Goal: Task Accomplishment & Management: Use online tool/utility

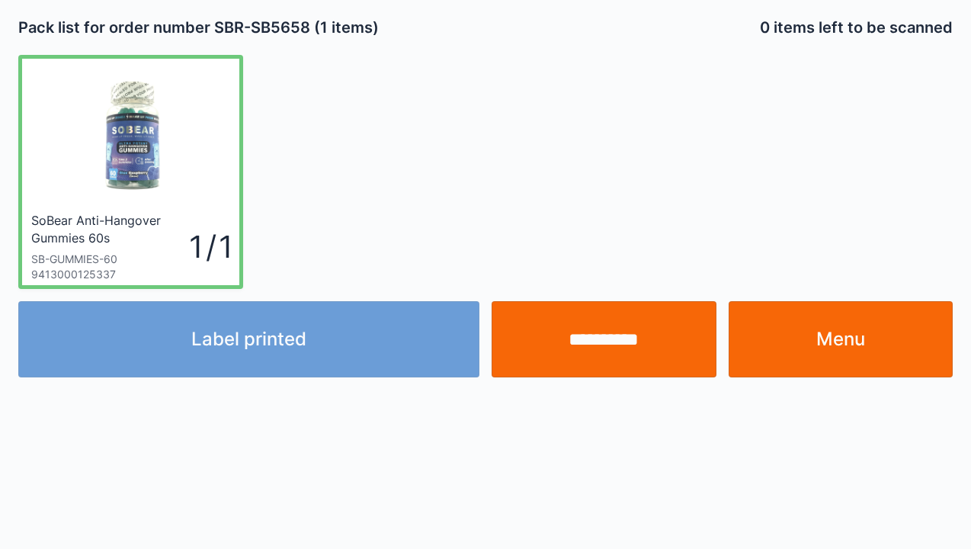
click at [276, 346] on div "Label printed" at bounding box center [249, 339] width 474 height 76
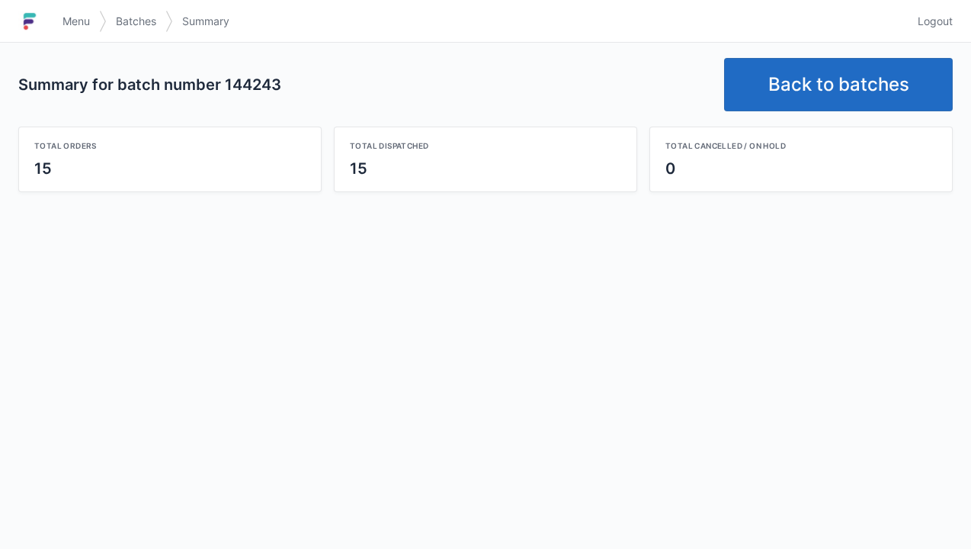
click at [826, 82] on link "Back to batches" at bounding box center [838, 84] width 229 height 53
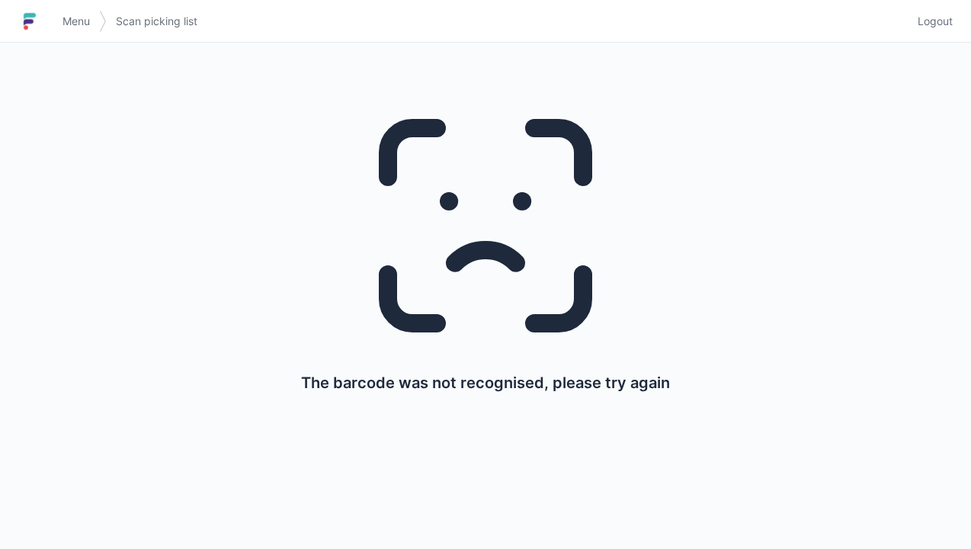
click at [87, 27] on span "Menu" at bounding box center [76, 21] width 27 height 15
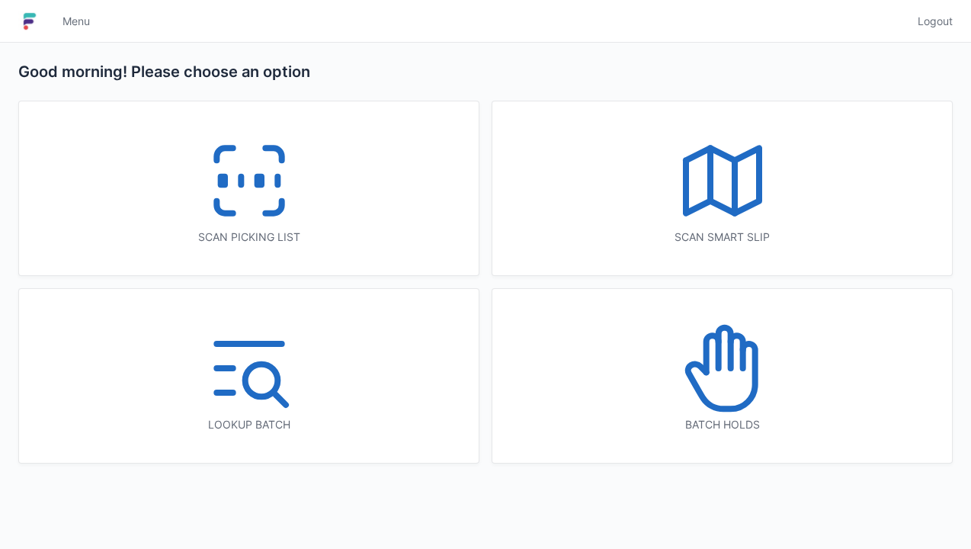
click at [257, 179] on rect at bounding box center [259, 181] width 4 height 8
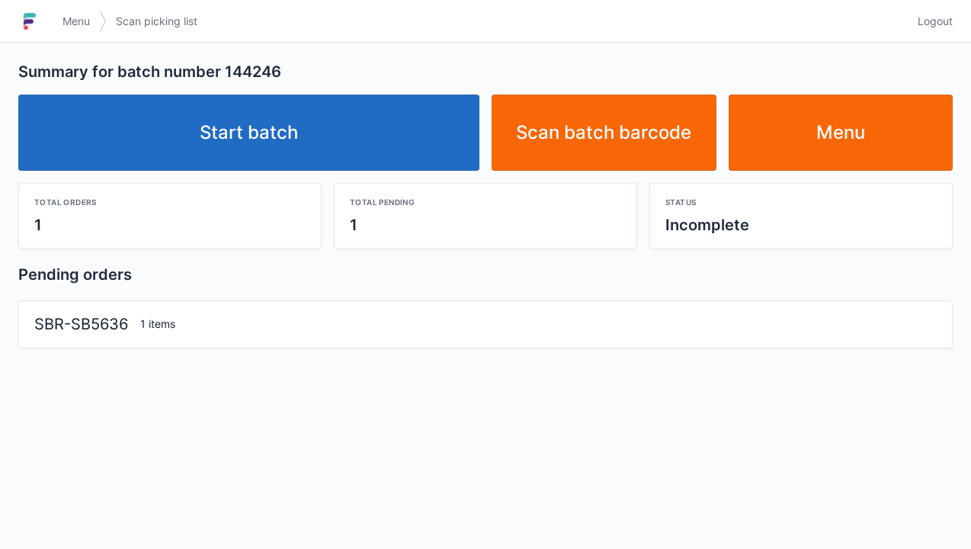
click at [250, 145] on link "Start batch" at bounding box center [248, 133] width 461 height 76
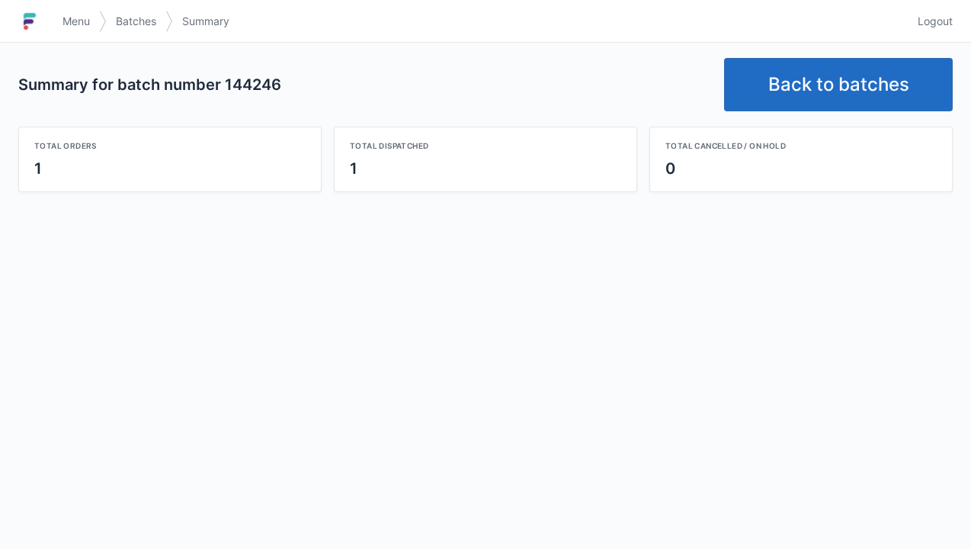
click at [833, 92] on link "Back to batches" at bounding box center [838, 84] width 229 height 53
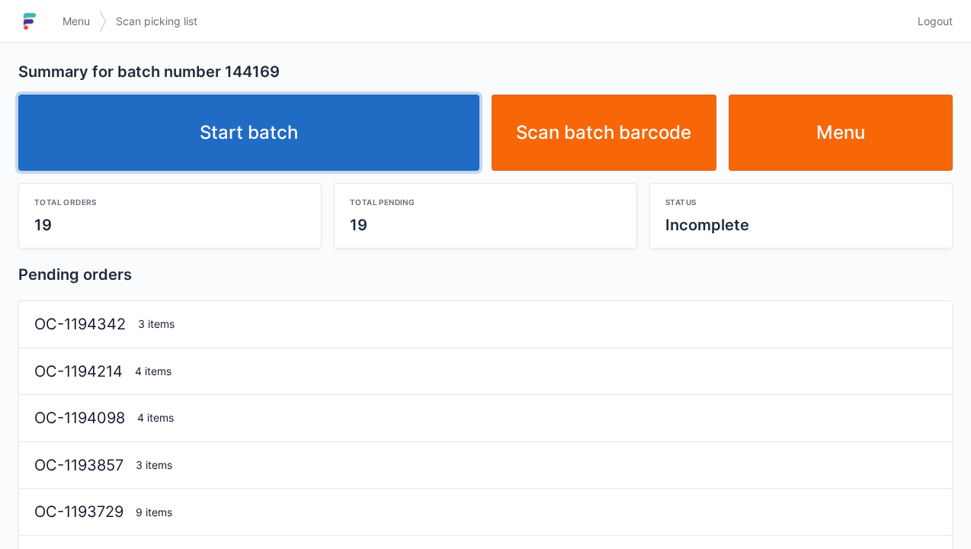
click at [258, 143] on link "Start batch" at bounding box center [248, 133] width 461 height 76
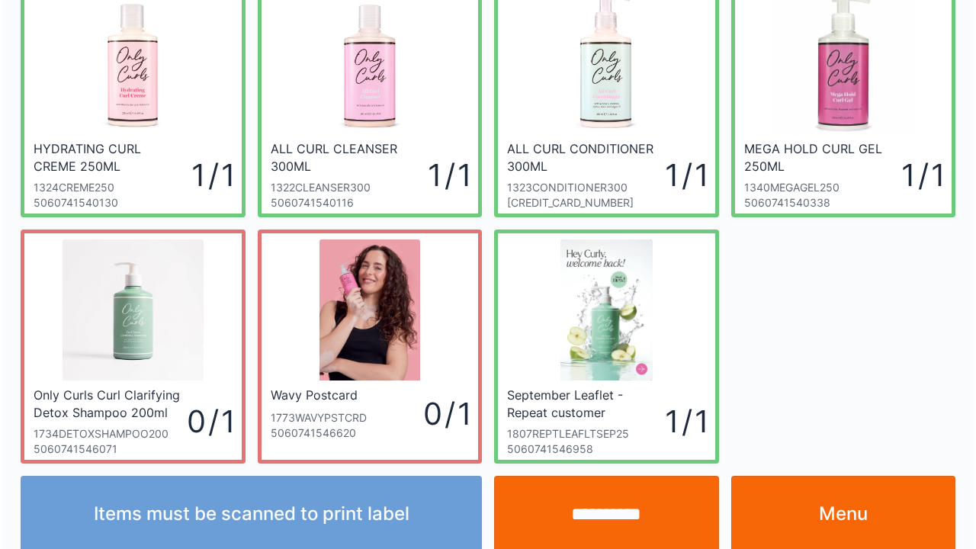
scroll to position [335, 0]
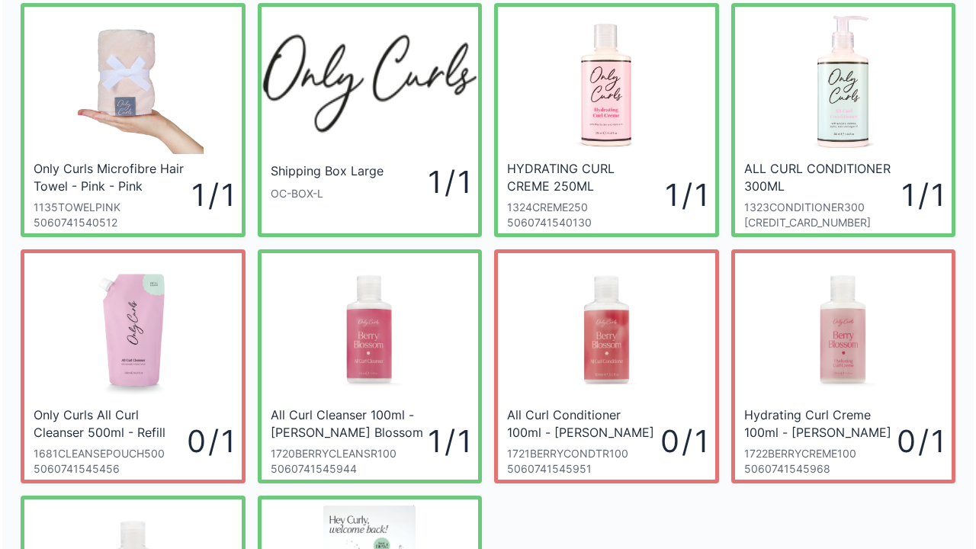
scroll to position [48, 0]
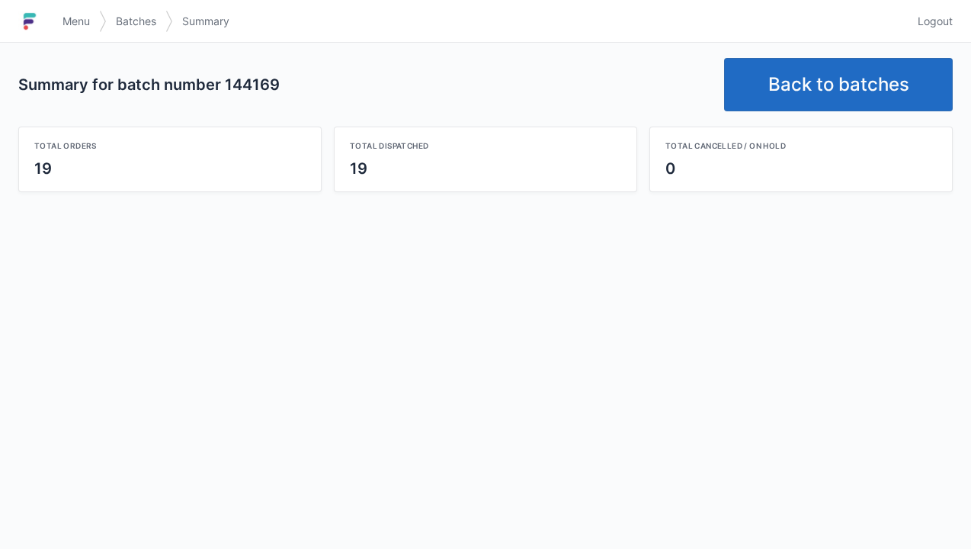
click at [828, 75] on link "Back to batches" at bounding box center [838, 84] width 229 height 53
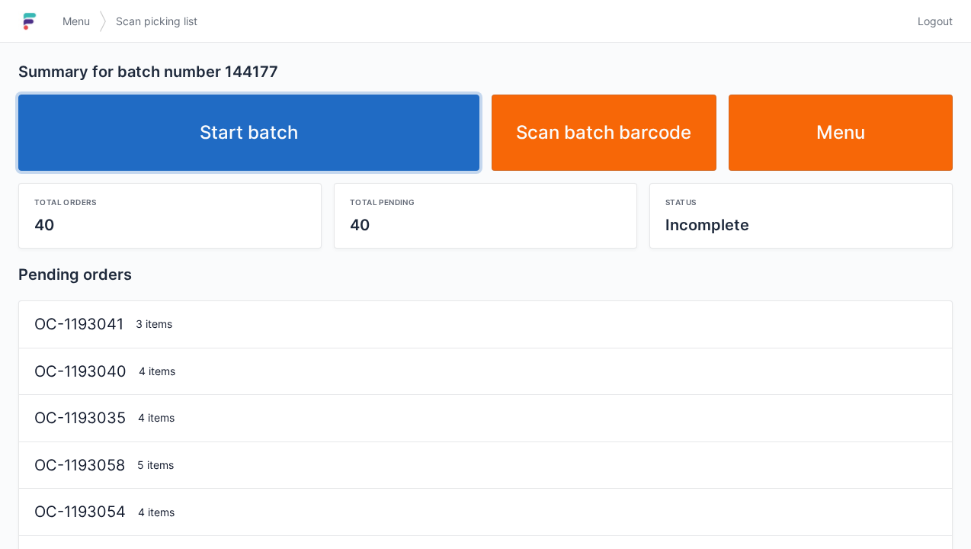
click at [284, 124] on link "Start batch" at bounding box center [248, 133] width 461 height 76
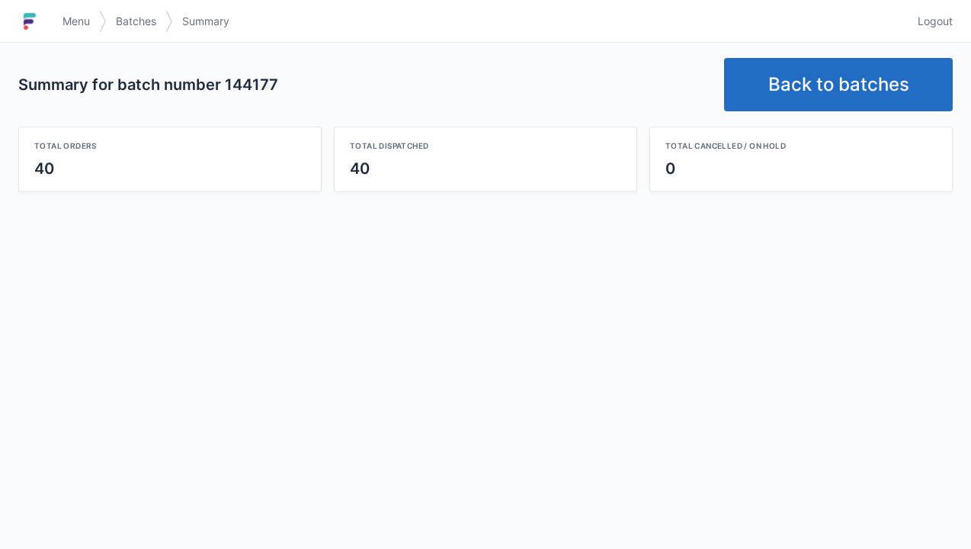
click at [822, 95] on link "Back to batches" at bounding box center [838, 84] width 229 height 53
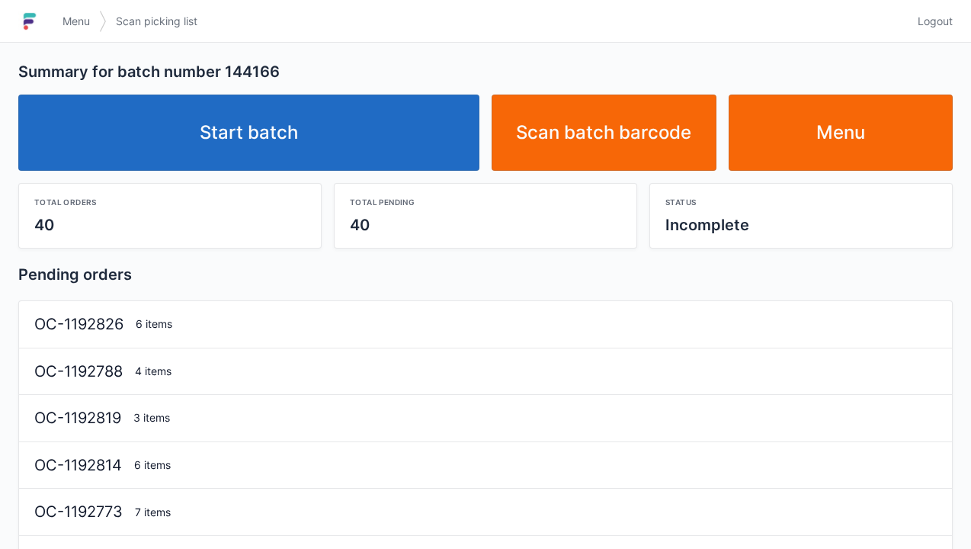
click at [281, 143] on link "Start batch" at bounding box center [248, 133] width 461 height 76
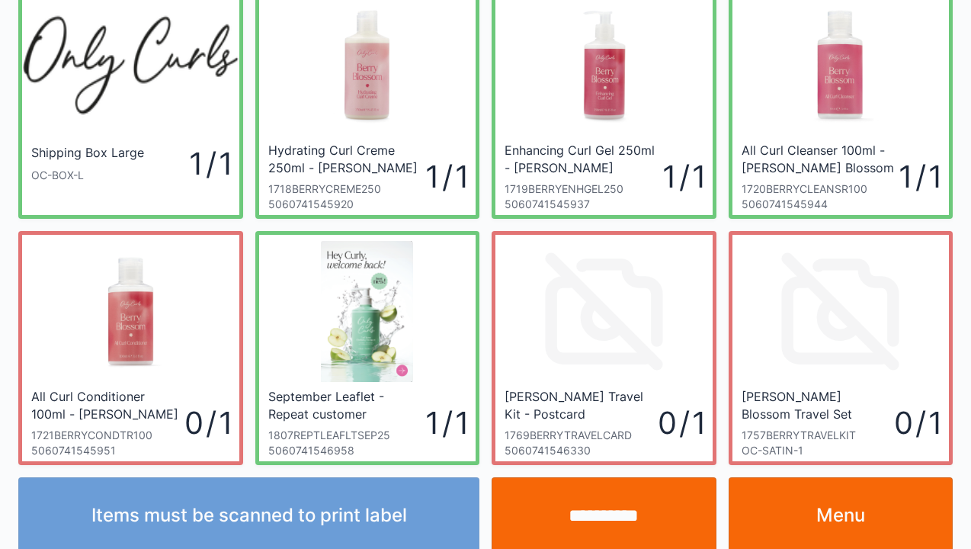
scroll to position [76, 0]
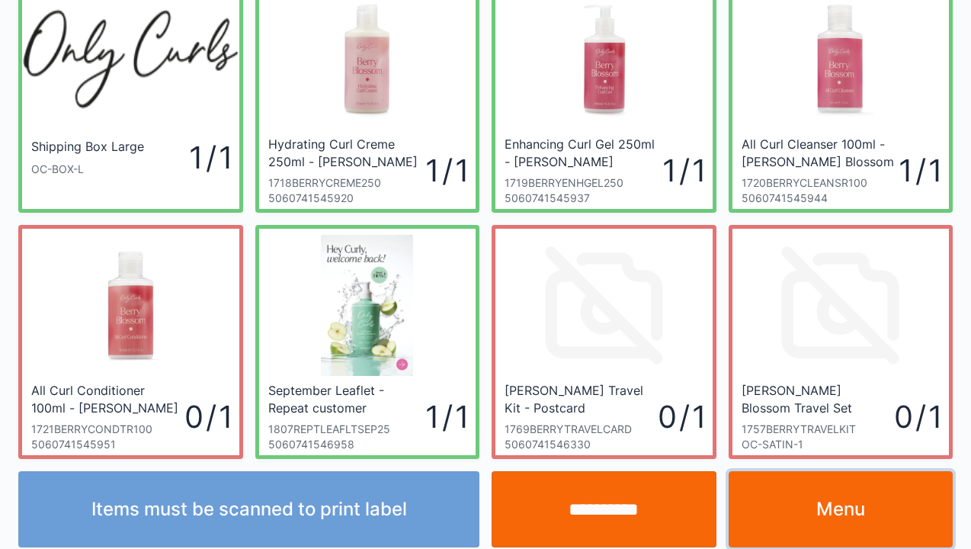
click at [839, 517] on link "Menu" at bounding box center [841, 509] width 225 height 76
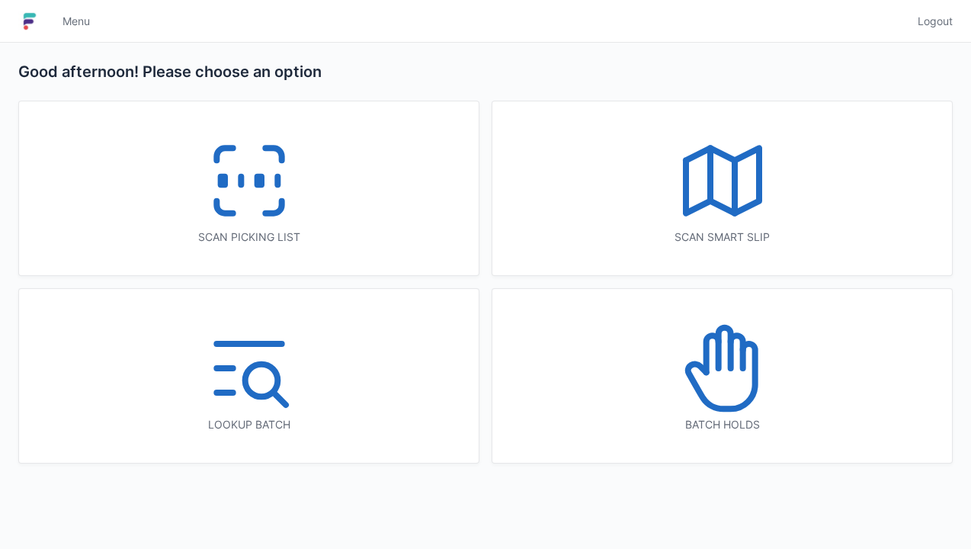
click at [253, 197] on icon at bounding box center [250, 181] width 98 height 98
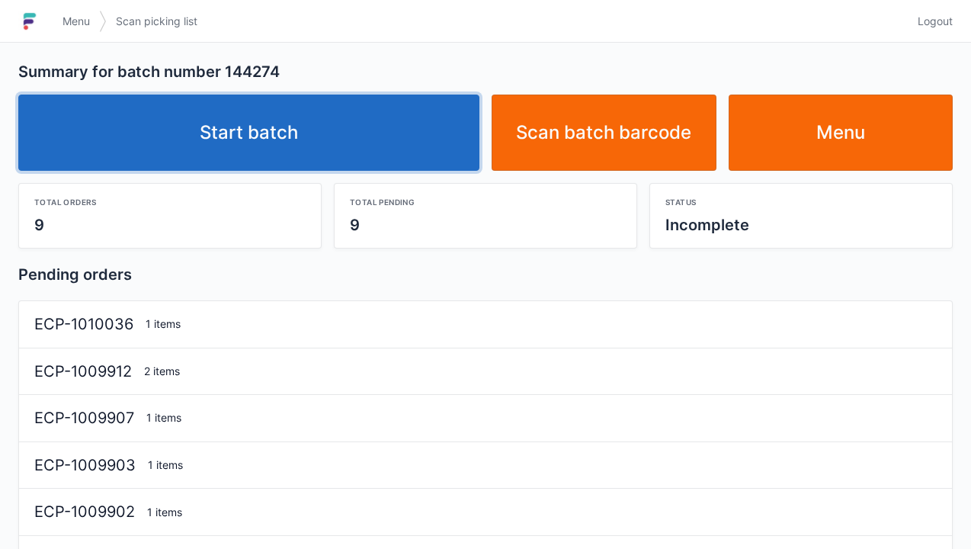
click at [278, 147] on link "Start batch" at bounding box center [248, 133] width 461 height 76
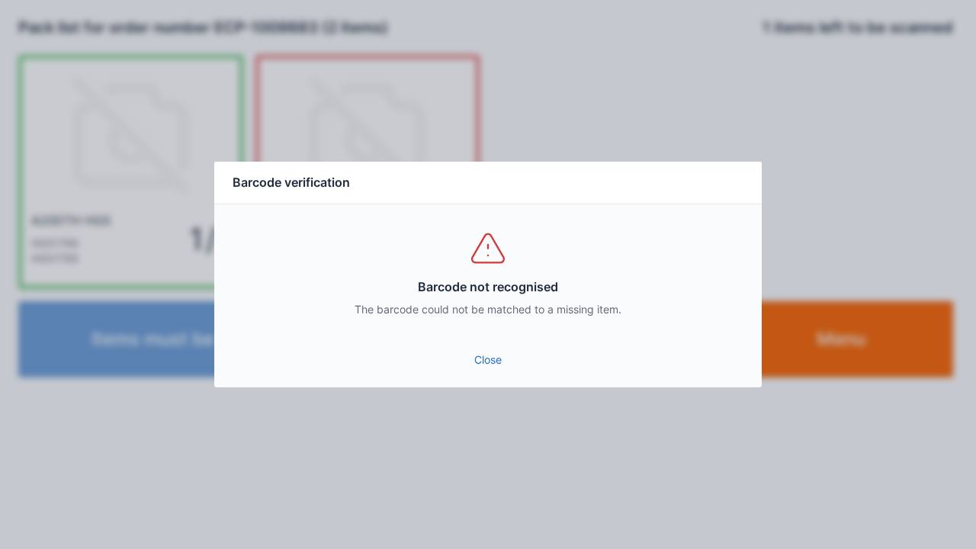
click at [477, 358] on link "Close" at bounding box center [487, 359] width 523 height 27
click at [508, 368] on link "Close" at bounding box center [487, 359] width 523 height 27
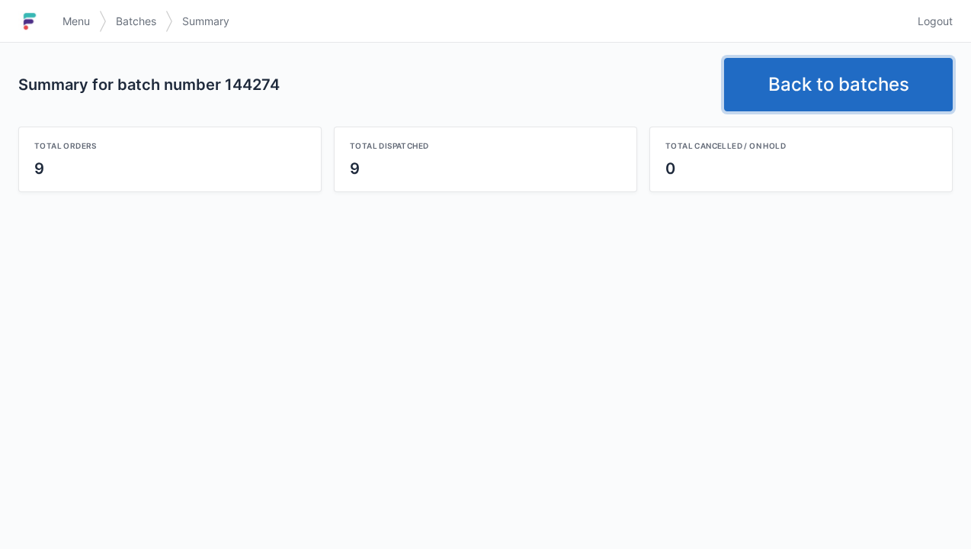
click at [820, 79] on link "Back to batches" at bounding box center [838, 84] width 229 height 53
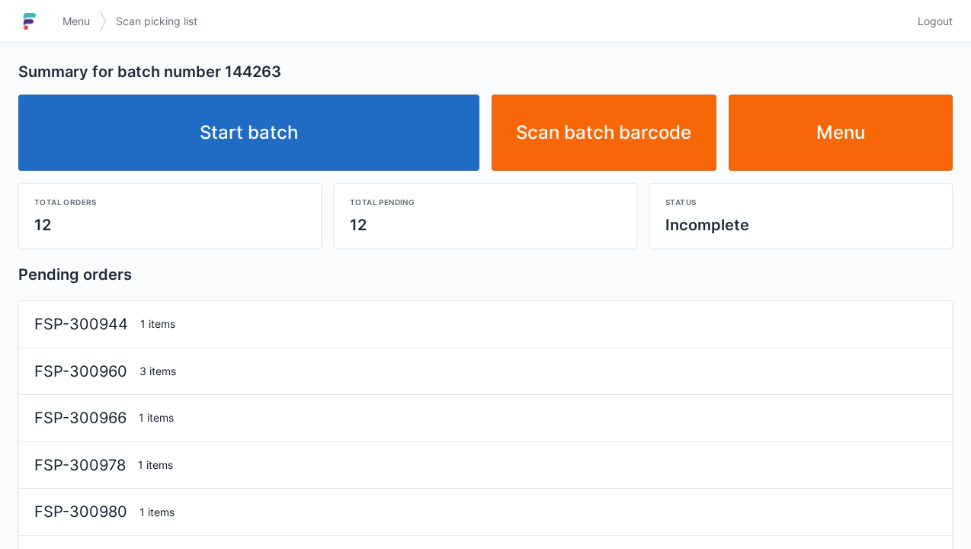
click at [268, 151] on link "Start batch" at bounding box center [248, 133] width 461 height 76
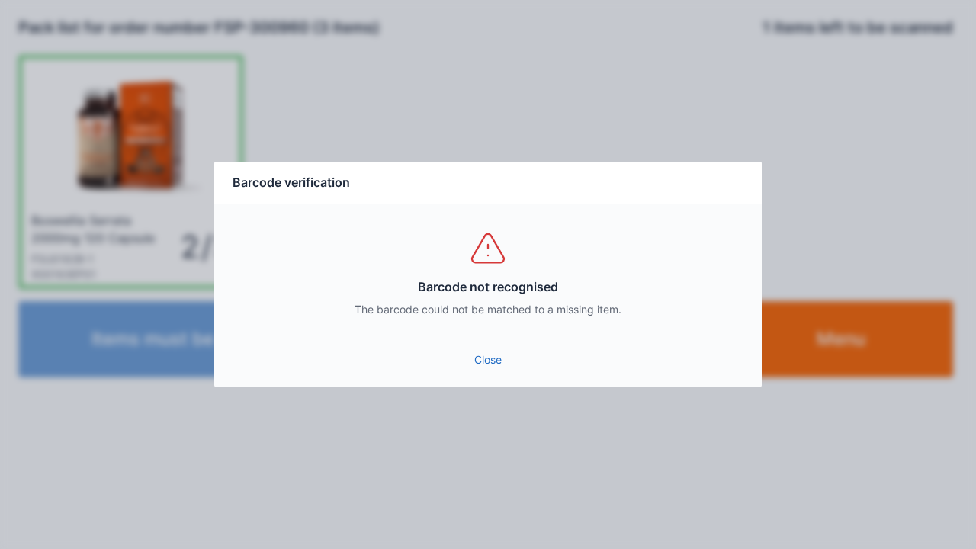
click at [497, 367] on link "Close" at bounding box center [487, 359] width 523 height 27
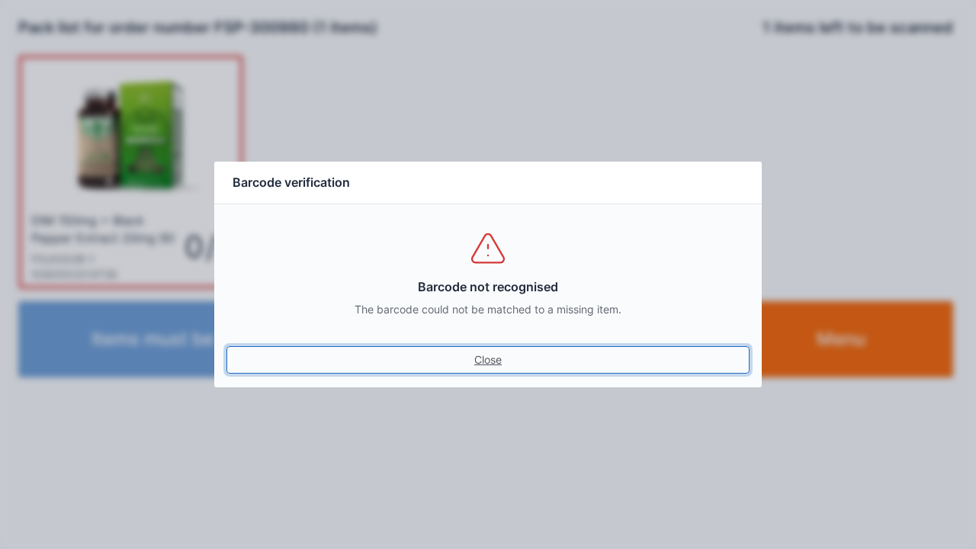
click at [480, 364] on link "Close" at bounding box center [487, 359] width 523 height 27
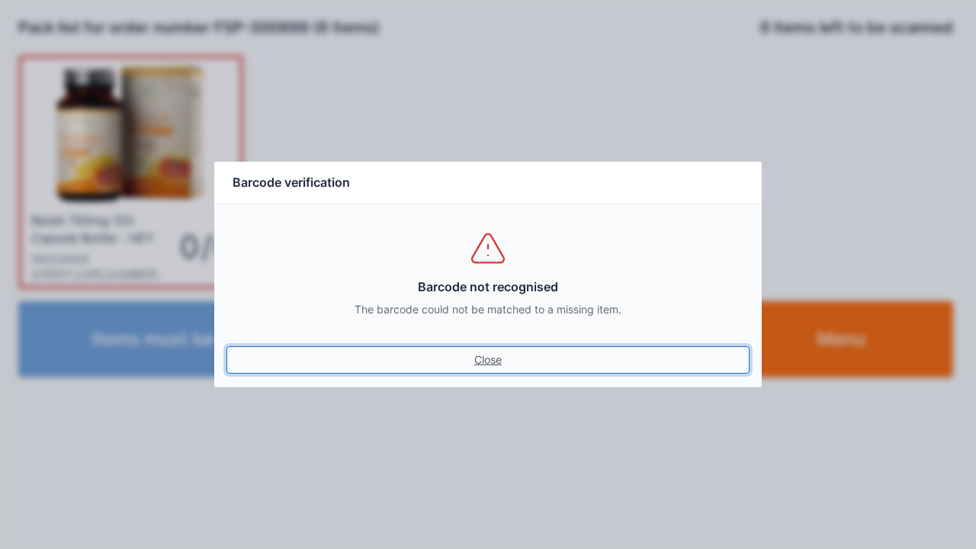
click at [507, 355] on link "Close" at bounding box center [487, 359] width 523 height 27
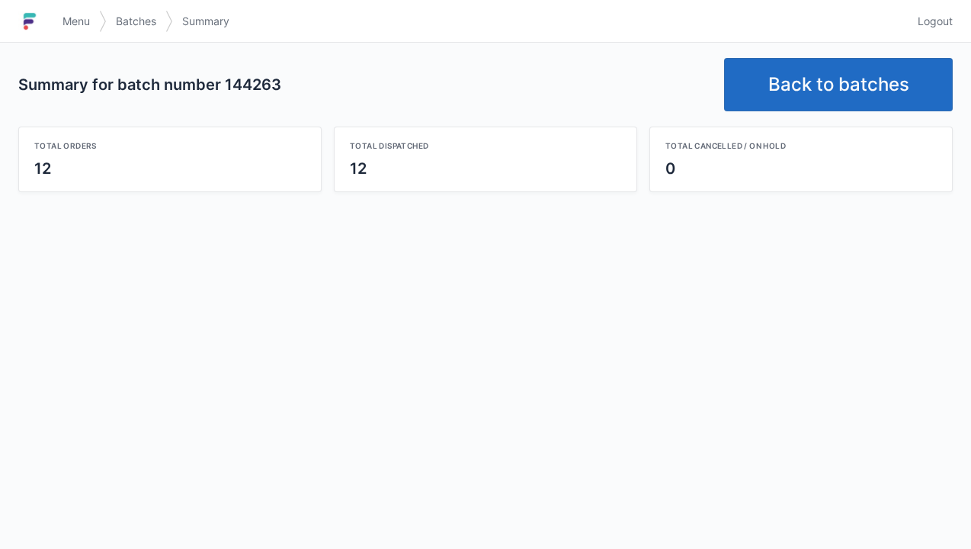
click at [828, 100] on link "Back to batches" at bounding box center [838, 84] width 229 height 53
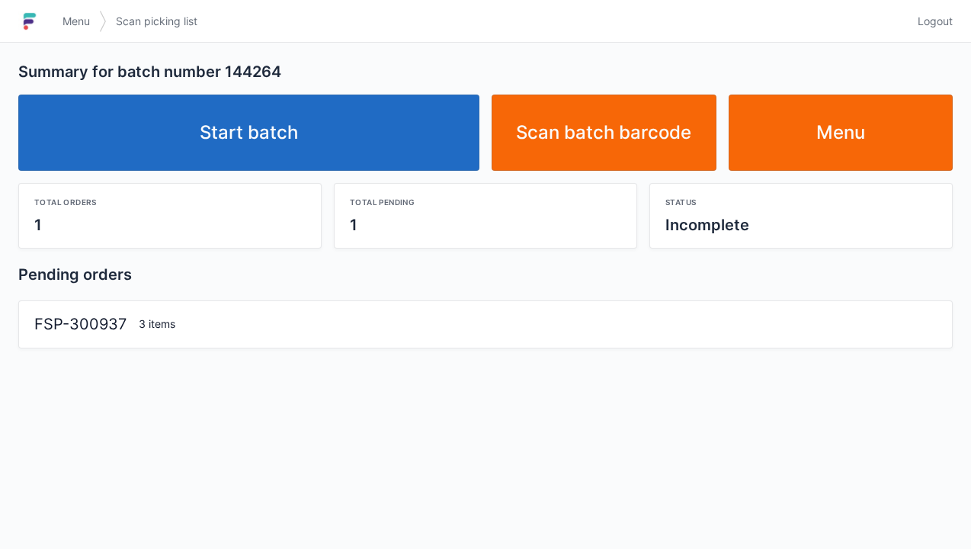
click at [268, 143] on link "Start batch" at bounding box center [248, 133] width 461 height 76
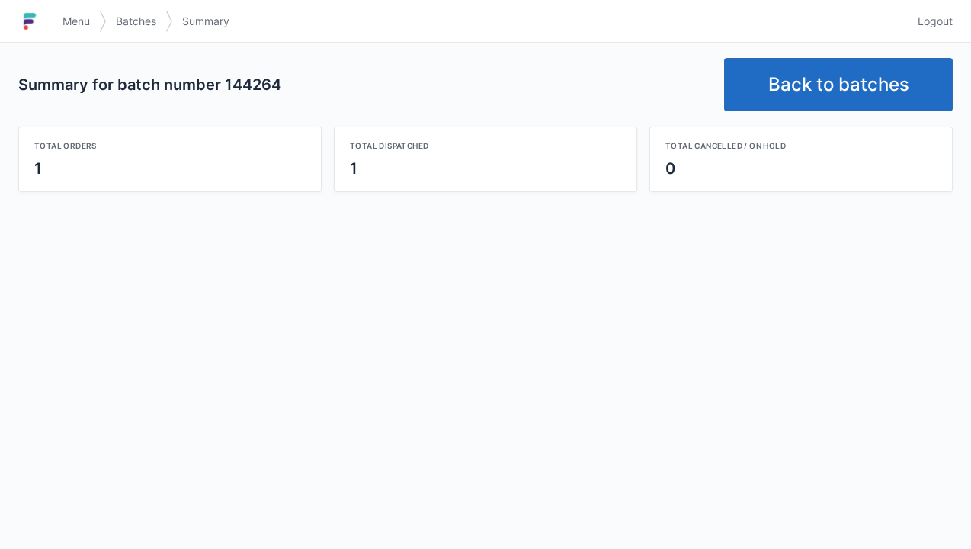
click at [825, 84] on link "Back to batches" at bounding box center [838, 84] width 229 height 53
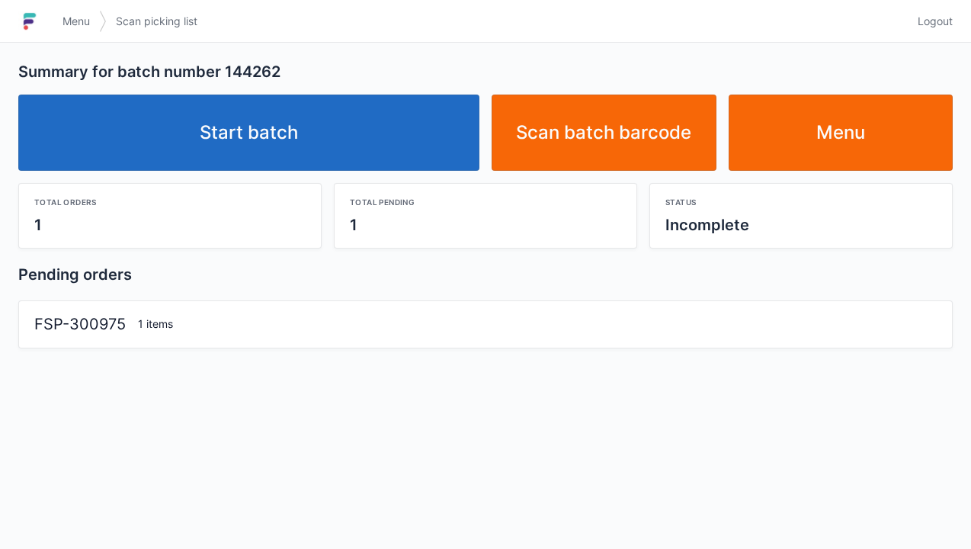
click at [310, 136] on link "Start batch" at bounding box center [248, 133] width 461 height 76
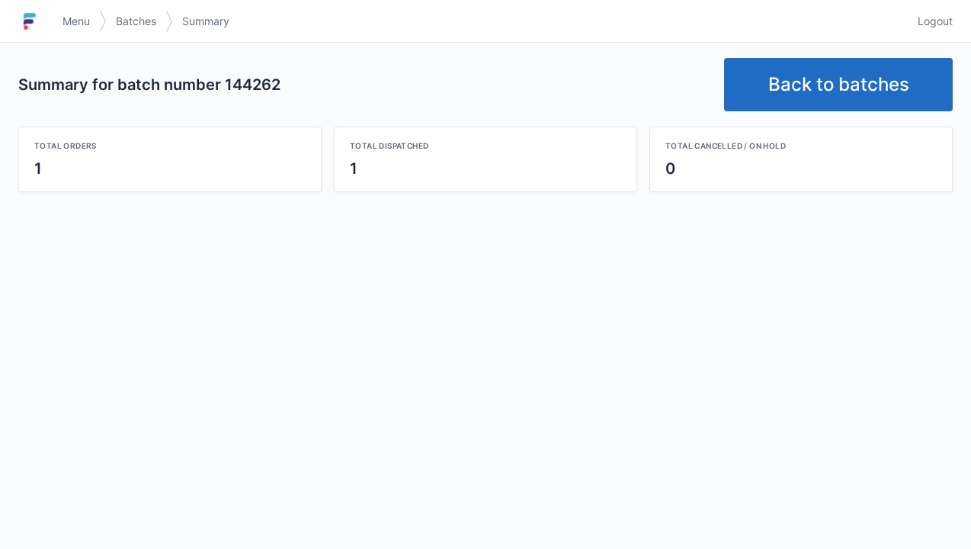
click at [808, 76] on link "Back to batches" at bounding box center [838, 84] width 229 height 53
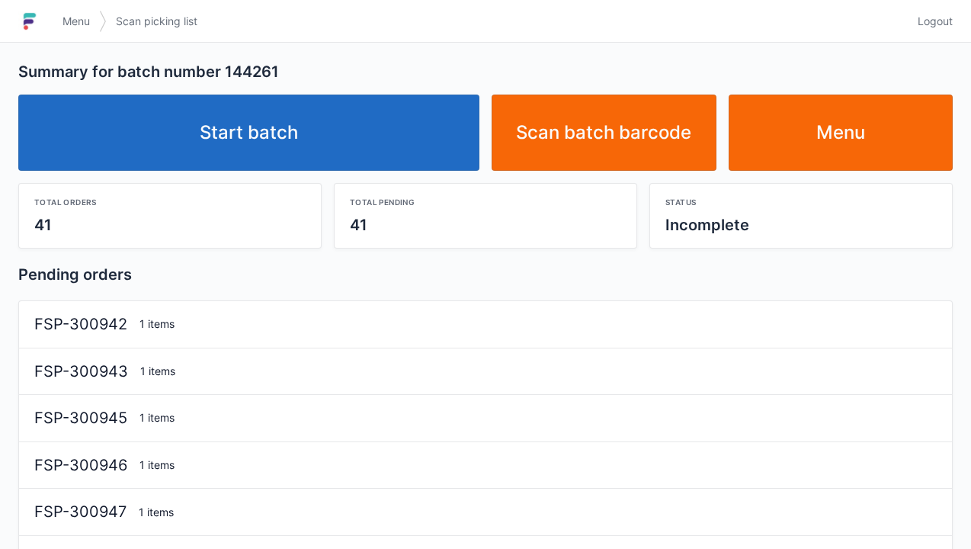
click at [316, 154] on link "Start batch" at bounding box center [248, 133] width 461 height 76
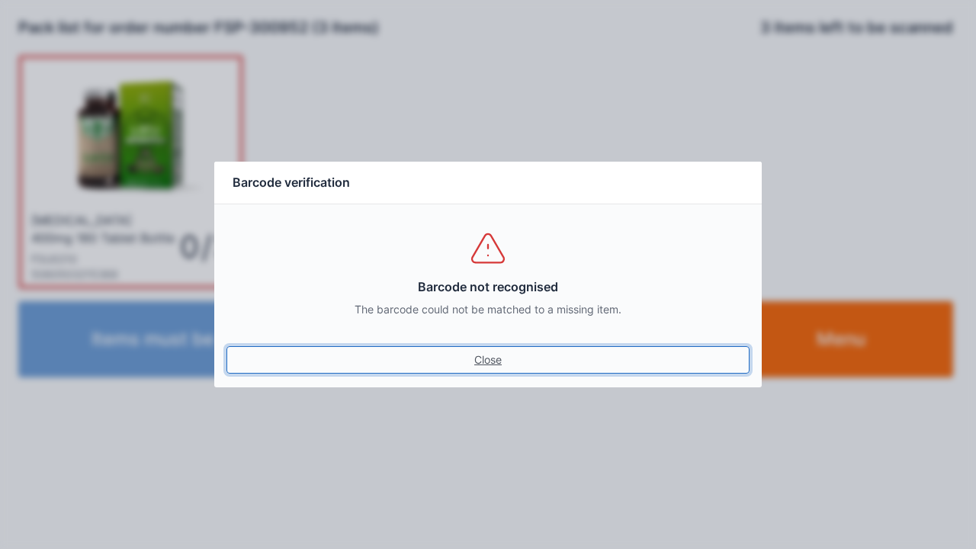
click at [488, 349] on link "Close" at bounding box center [487, 359] width 523 height 27
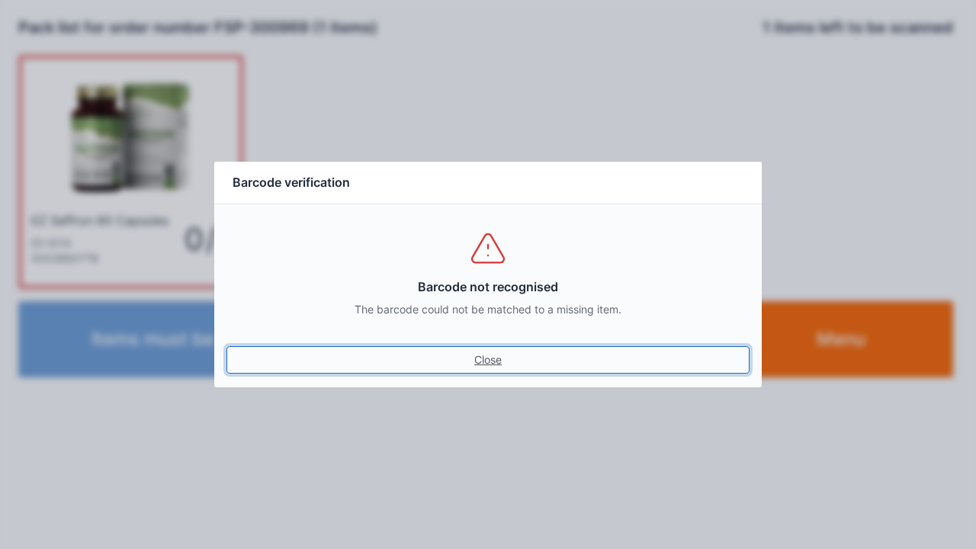
click at [495, 371] on link "Close" at bounding box center [487, 359] width 523 height 27
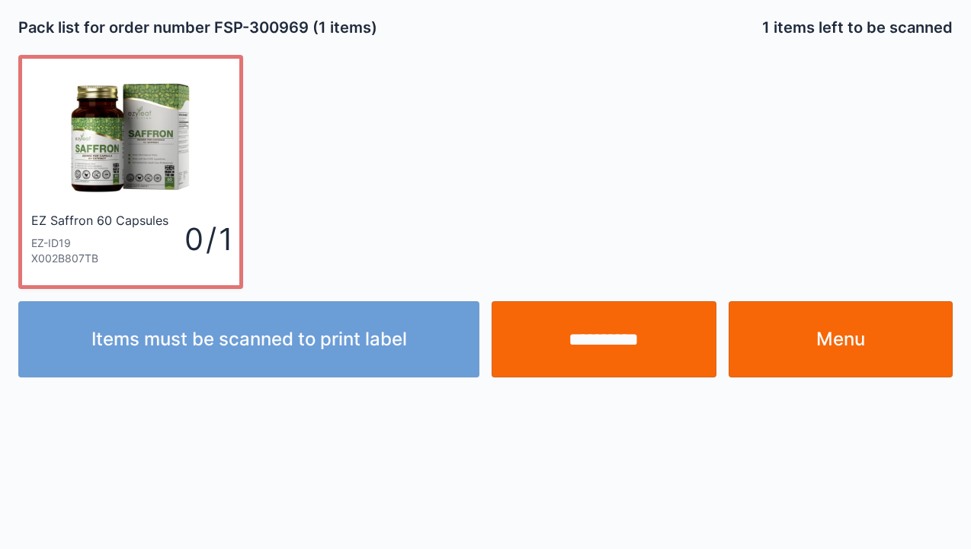
click at [599, 339] on input "**********" at bounding box center [604, 339] width 225 height 76
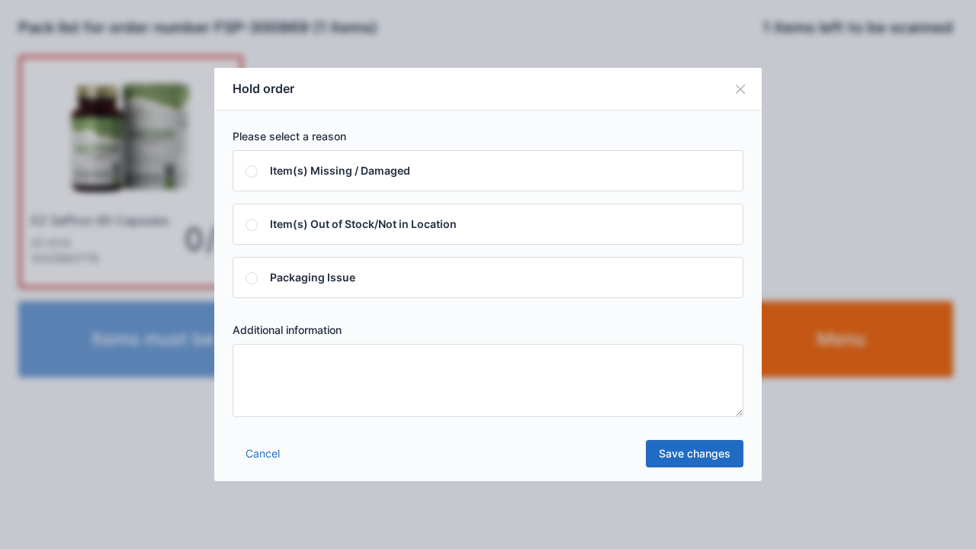
click at [248, 364] on textarea at bounding box center [488, 380] width 511 height 73
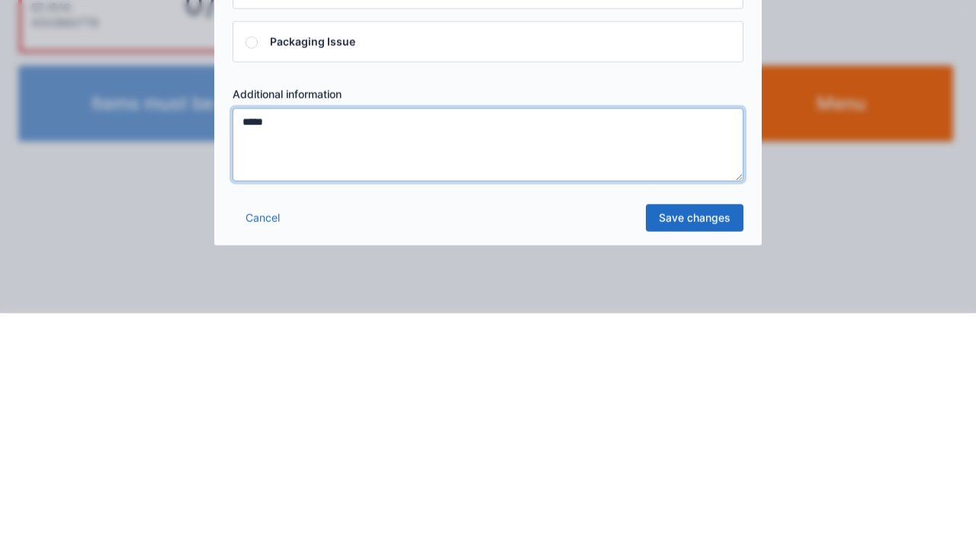
type textarea "*****"
click at [709, 459] on link "Save changes" at bounding box center [695, 453] width 98 height 27
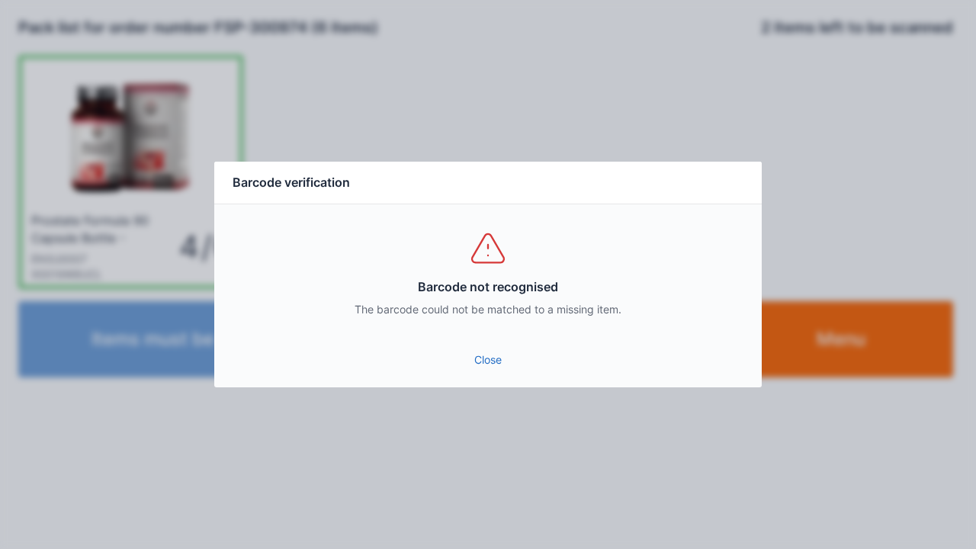
click at [495, 357] on link "Close" at bounding box center [487, 359] width 523 height 27
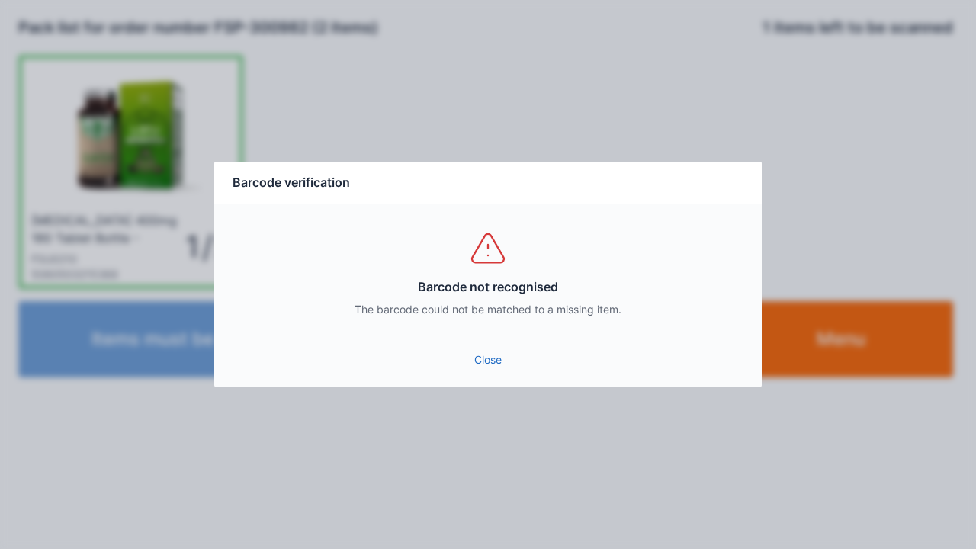
click at [489, 361] on link "Close" at bounding box center [487, 359] width 523 height 27
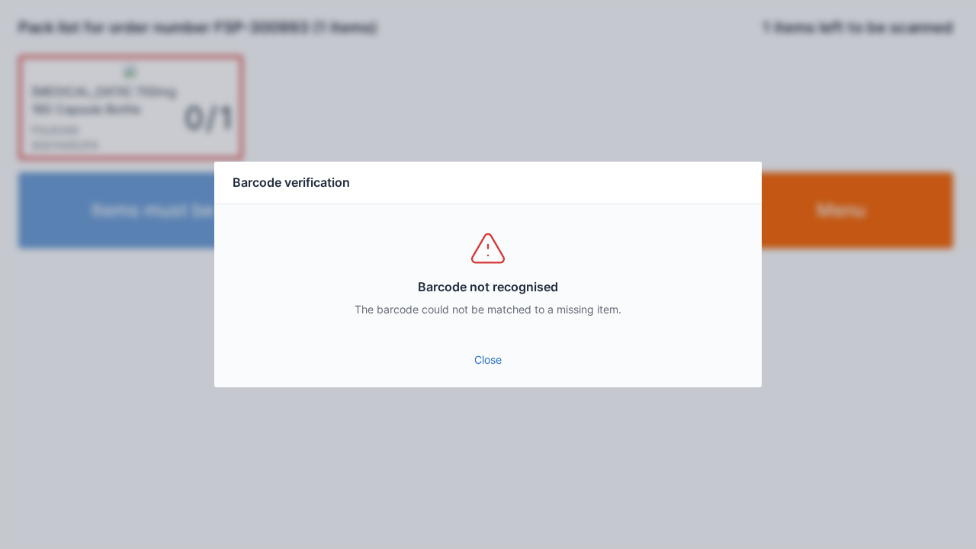
click at [490, 384] on div "Close" at bounding box center [487, 365] width 547 height 46
click at [506, 371] on link "Close" at bounding box center [487, 359] width 523 height 27
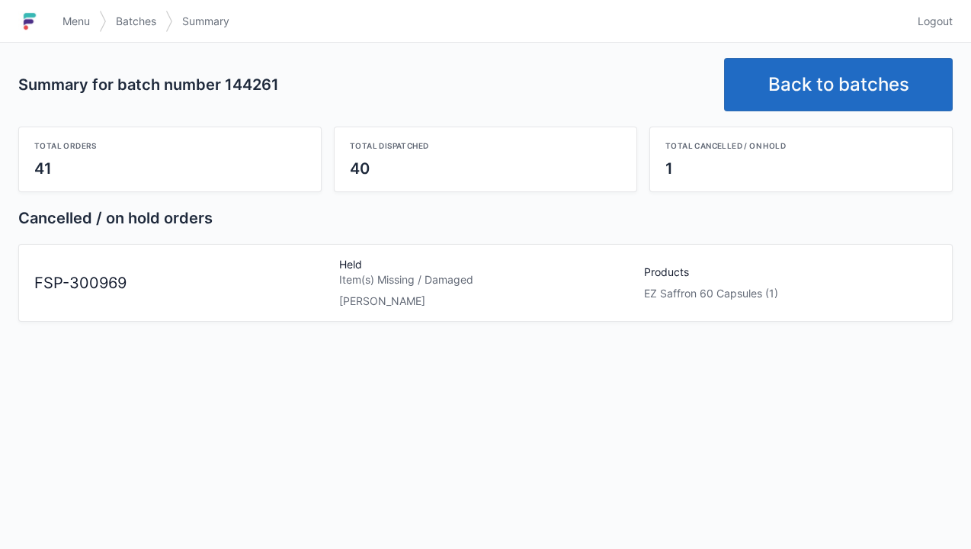
click at [839, 95] on link "Back to batches" at bounding box center [838, 84] width 229 height 53
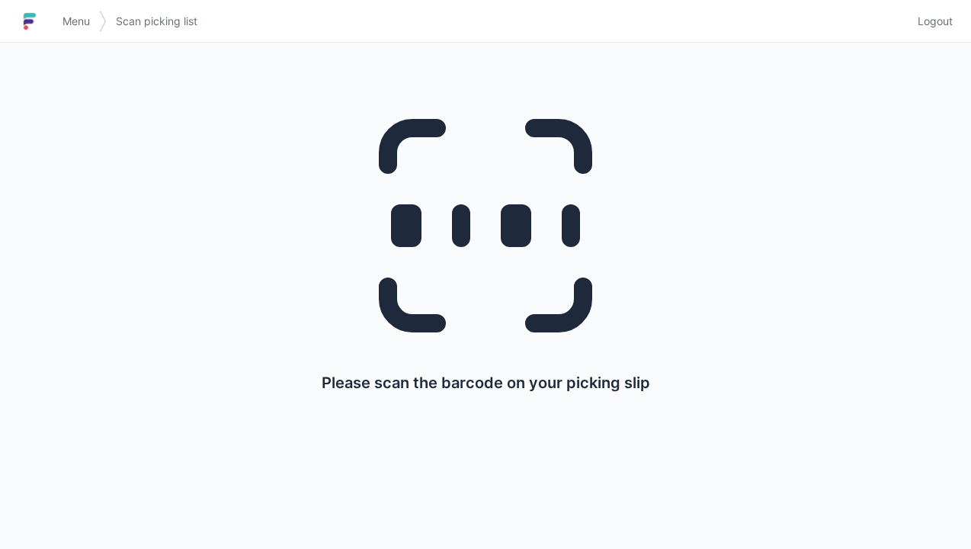
click at [75, 20] on span "Menu" at bounding box center [76, 21] width 27 height 15
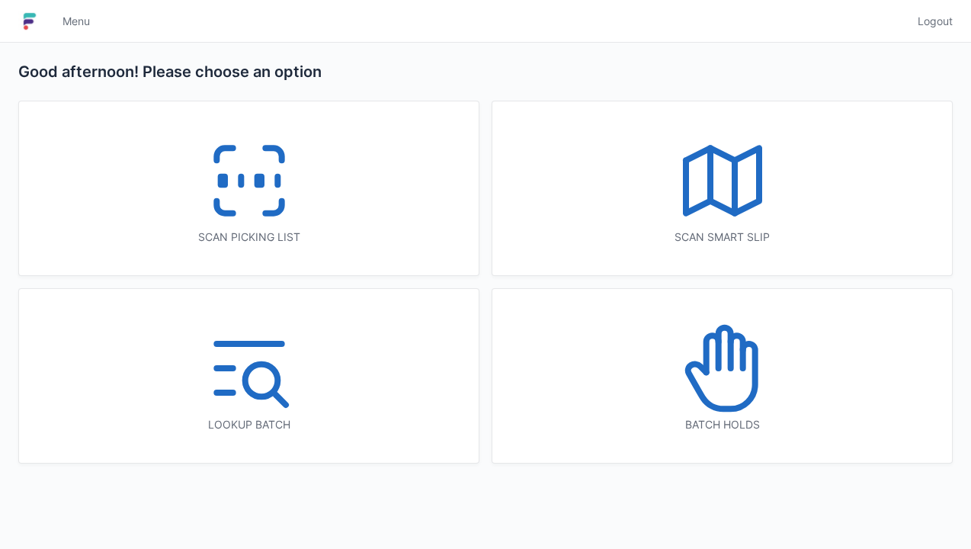
click at [730, 395] on icon at bounding box center [723, 368] width 98 height 98
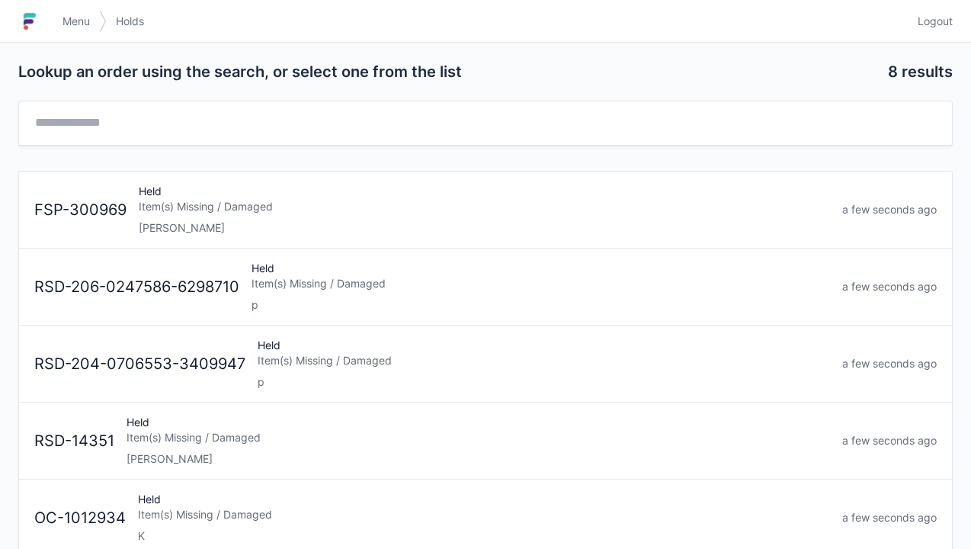
click at [190, 204] on div "Item(s) Missing / Damaged" at bounding box center [485, 206] width 692 height 15
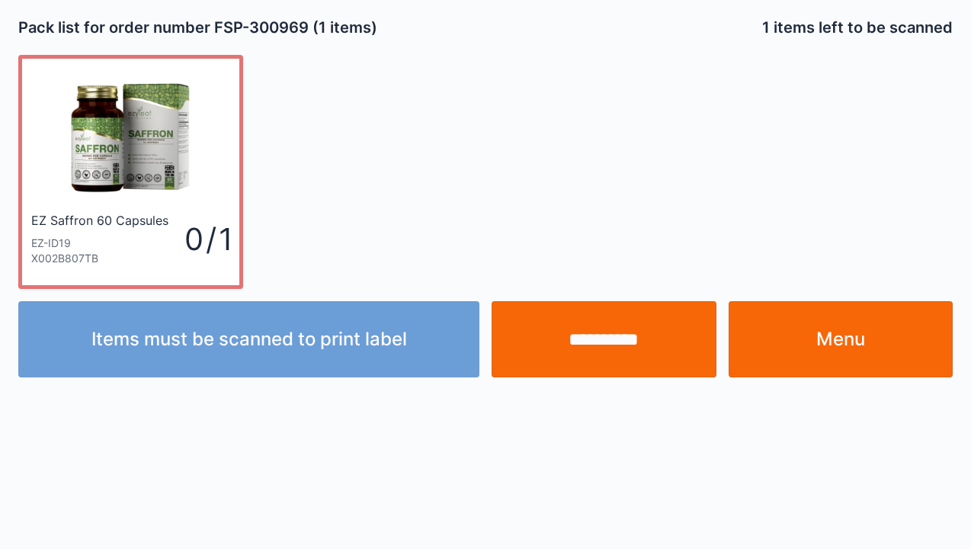
click at [840, 348] on link "Menu" at bounding box center [841, 339] width 225 height 76
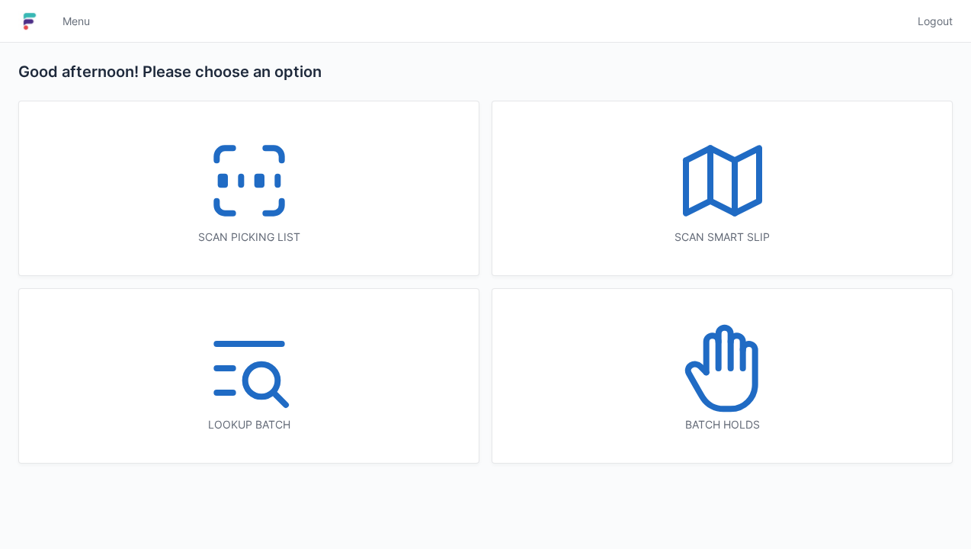
click at [293, 218] on icon at bounding box center [250, 181] width 98 height 98
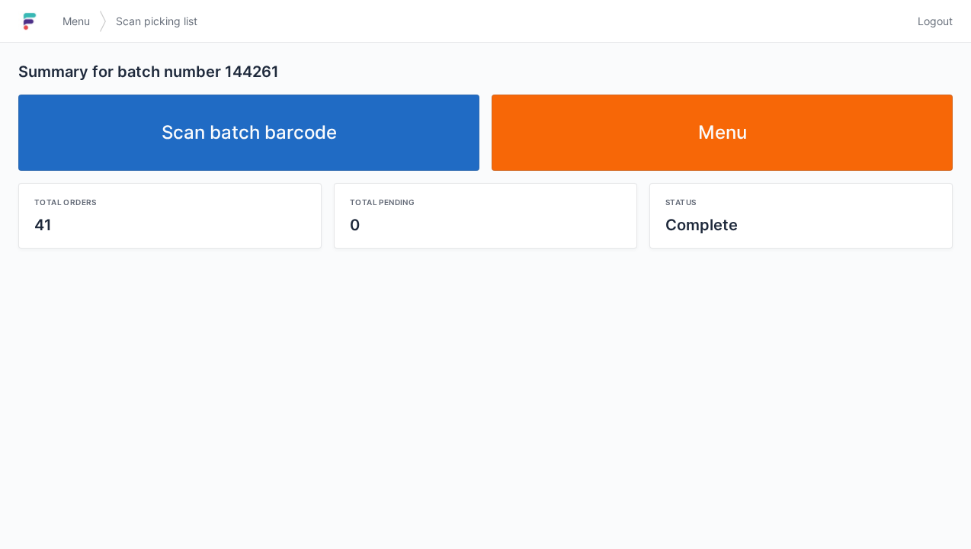
click at [252, 148] on link "Scan batch barcode" at bounding box center [248, 133] width 461 height 76
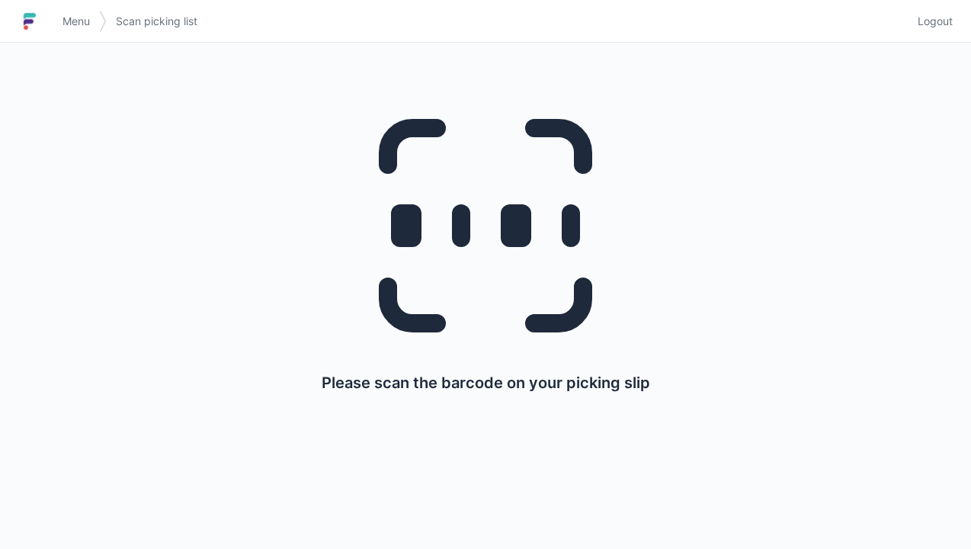
click at [82, 32] on link "Menu" at bounding box center [76, 21] width 46 height 27
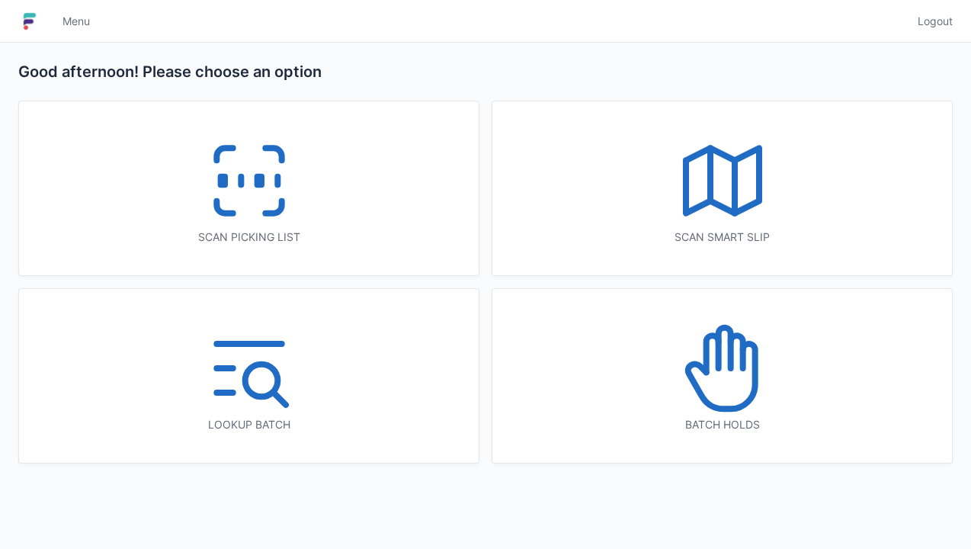
click at [724, 374] on icon at bounding box center [723, 368] width 98 height 98
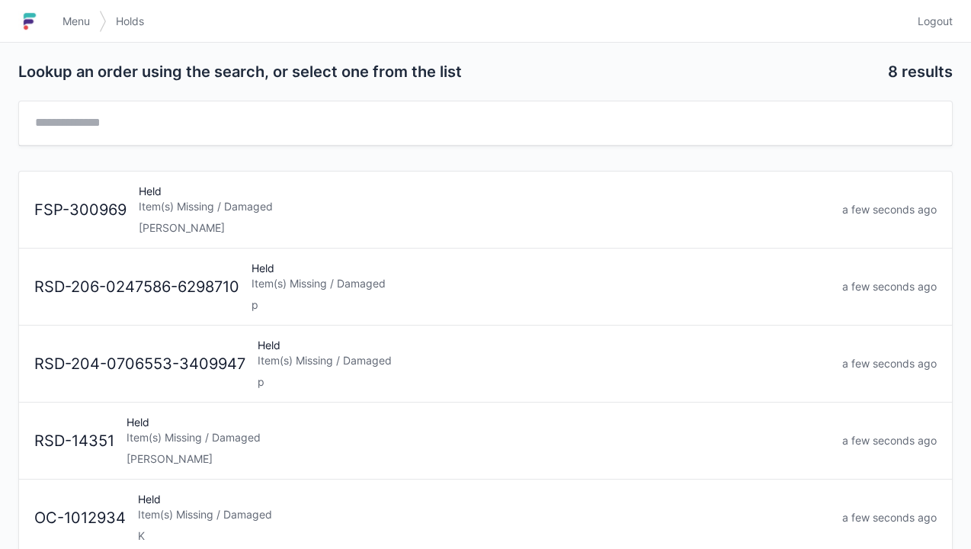
click at [166, 207] on div "Item(s) Missing / Damaged" at bounding box center [485, 206] width 692 height 15
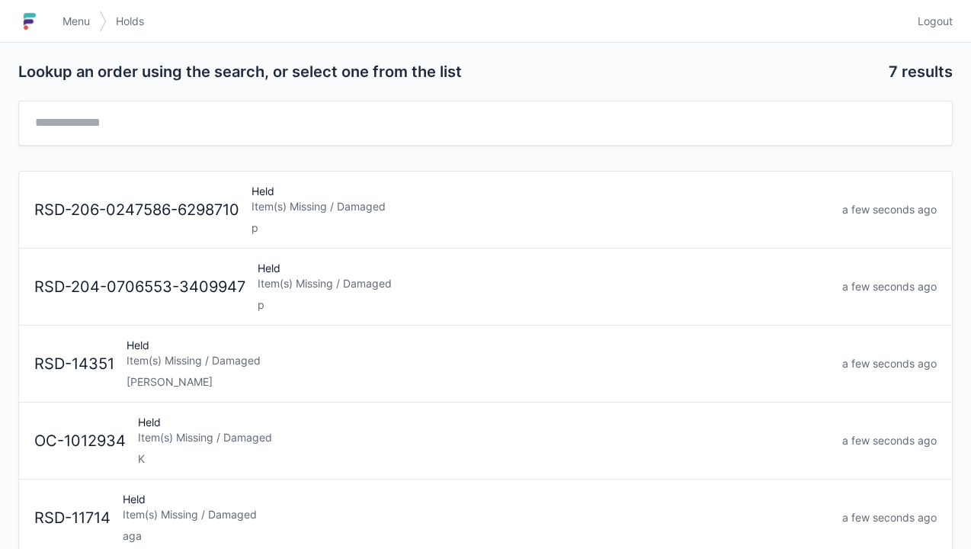
click at [85, 27] on span "Menu" at bounding box center [76, 21] width 27 height 15
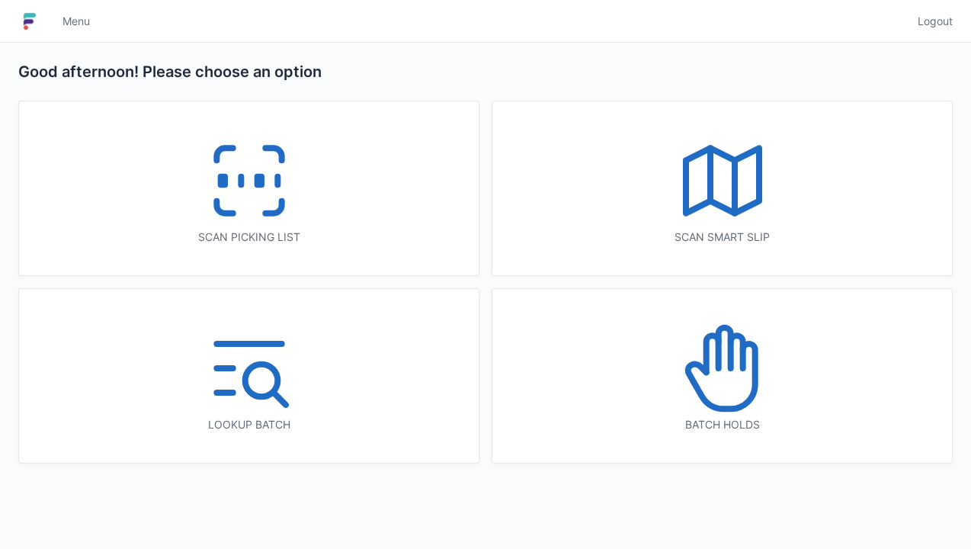
click at [264, 191] on icon at bounding box center [250, 181] width 98 height 98
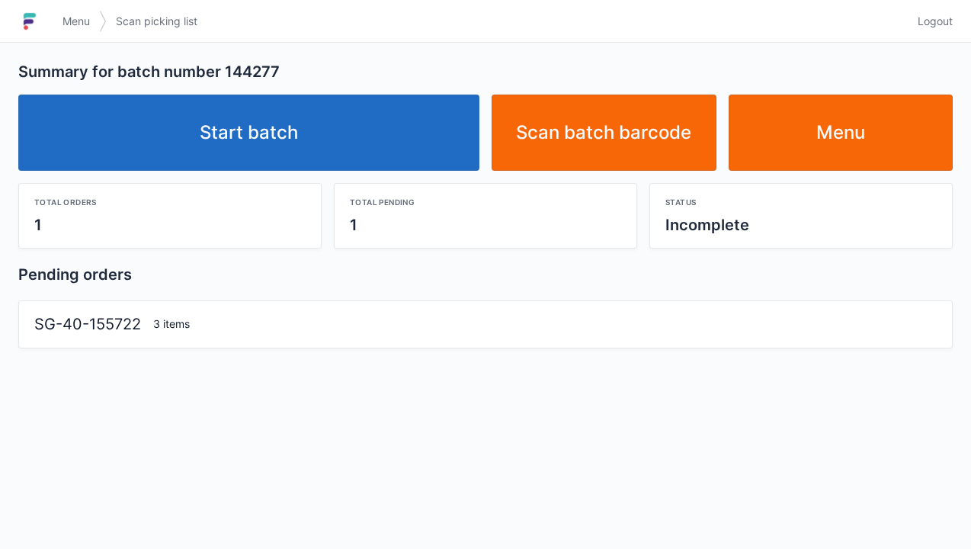
click at [272, 114] on link "Start batch" at bounding box center [248, 133] width 461 height 76
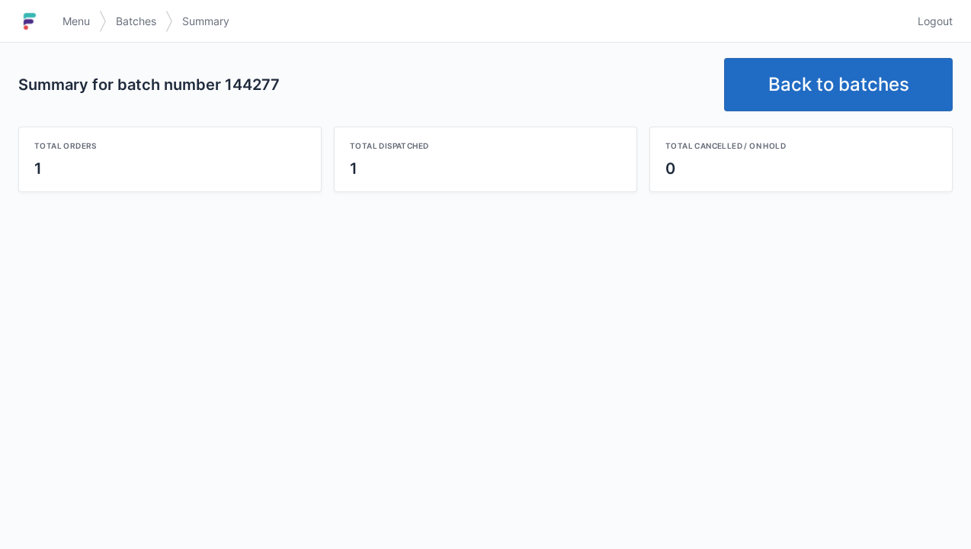
click at [842, 72] on link "Back to batches" at bounding box center [838, 84] width 229 height 53
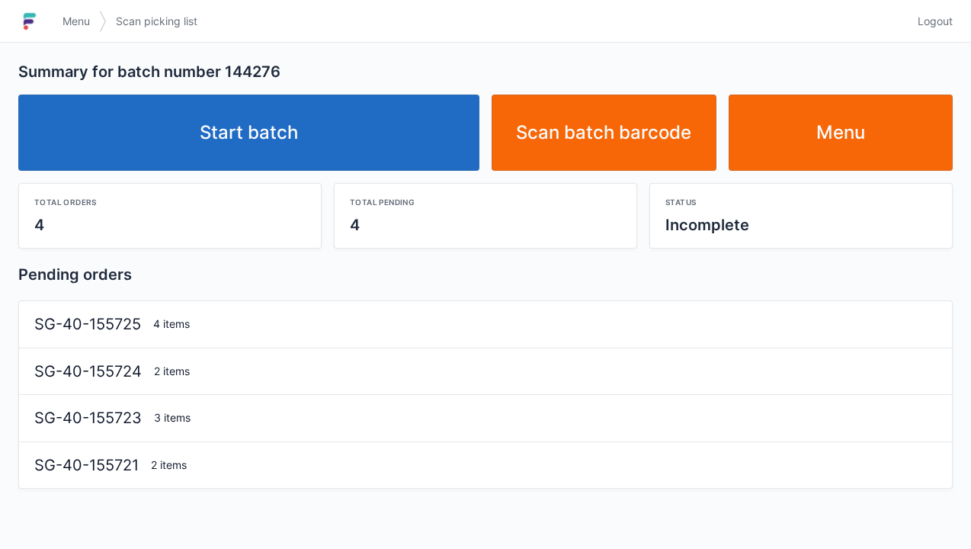
click at [264, 137] on link "Start batch" at bounding box center [248, 133] width 461 height 76
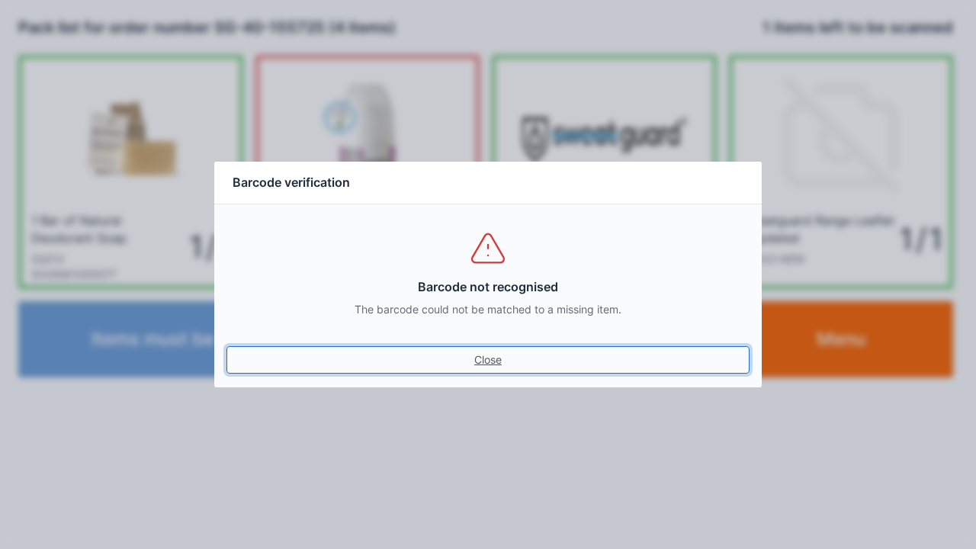
click at [476, 371] on link "Close" at bounding box center [487, 359] width 523 height 27
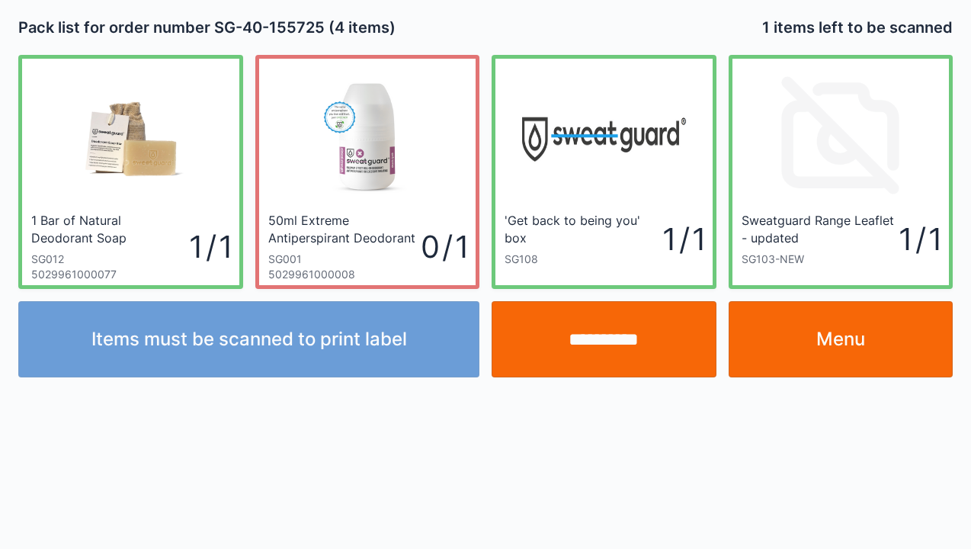
click at [596, 341] on input "**********" at bounding box center [604, 339] width 225 height 76
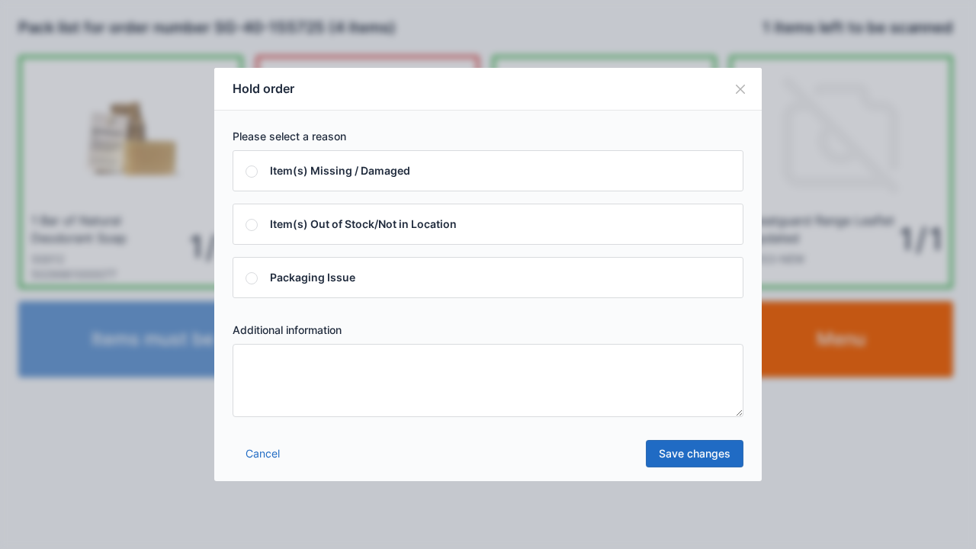
click at [255, 361] on textarea at bounding box center [488, 380] width 511 height 73
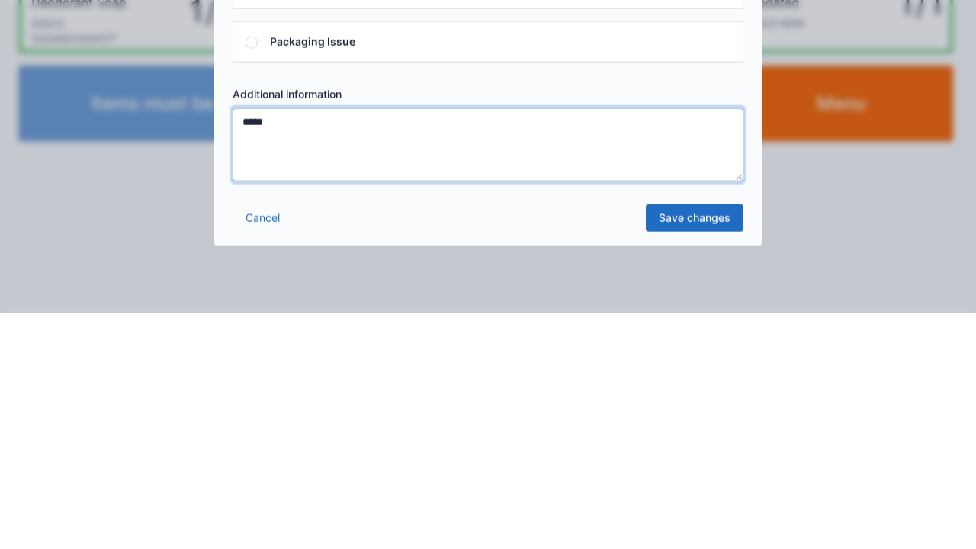
type textarea "*****"
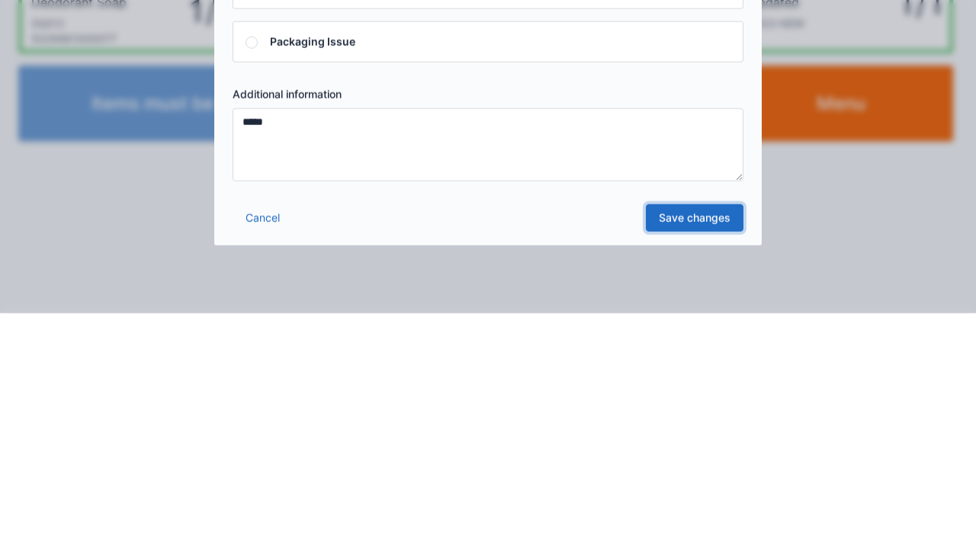
click at [698, 459] on link "Save changes" at bounding box center [695, 453] width 98 height 27
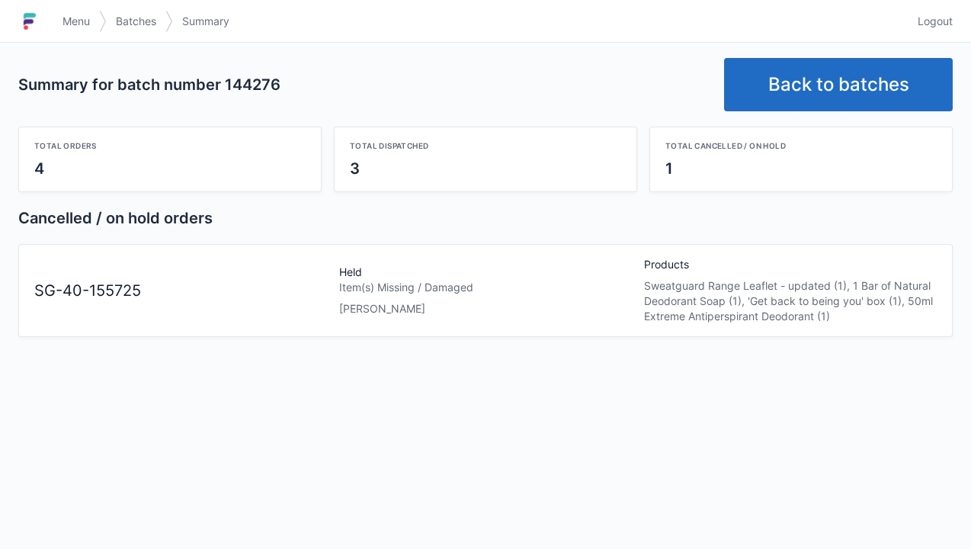
click at [82, 28] on span "Menu" at bounding box center [76, 21] width 27 height 15
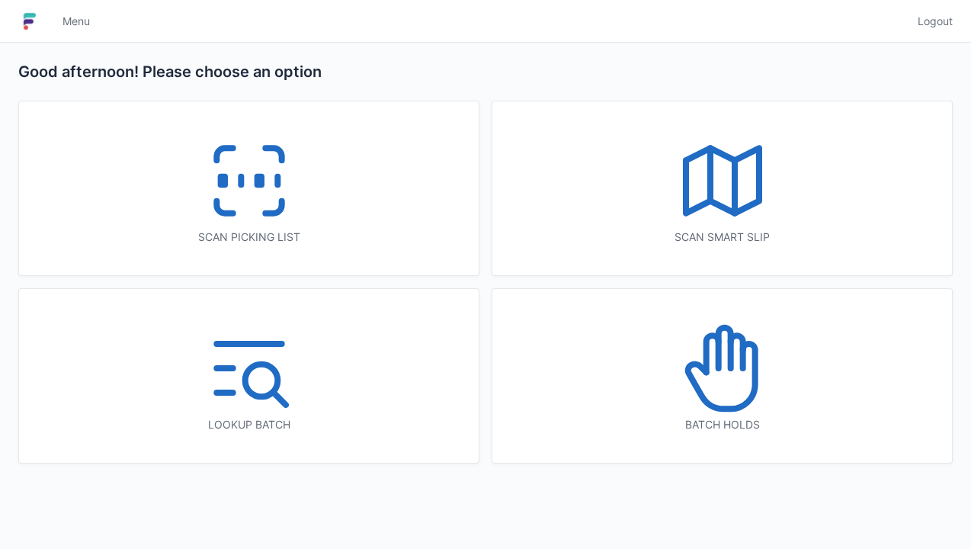
click at [729, 368] on icon at bounding box center [724, 348] width 12 height 40
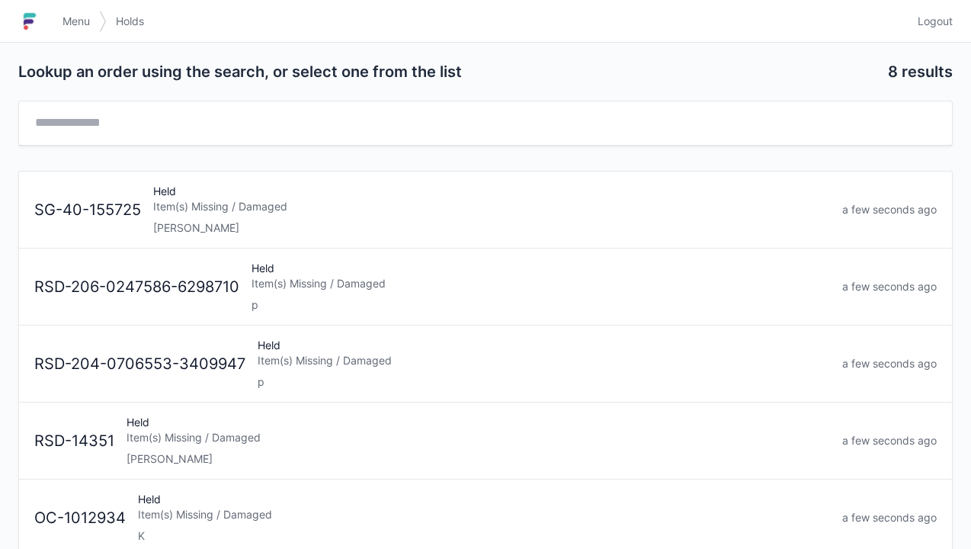
click at [173, 214] on div "Held Item(s) Missing / Damaged Elena" at bounding box center [491, 210] width 689 height 52
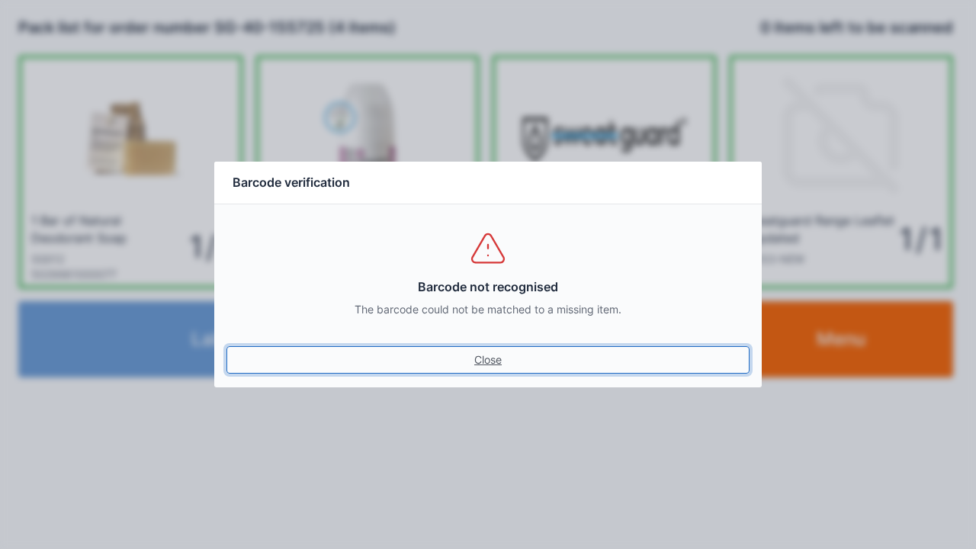
click at [484, 367] on link "Close" at bounding box center [487, 359] width 523 height 27
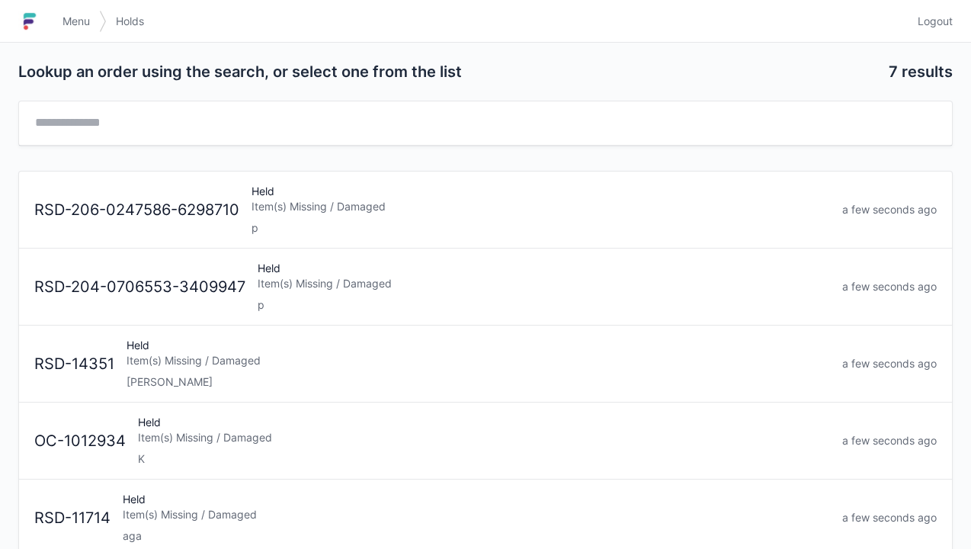
click at [69, 23] on span "Menu" at bounding box center [76, 21] width 27 height 15
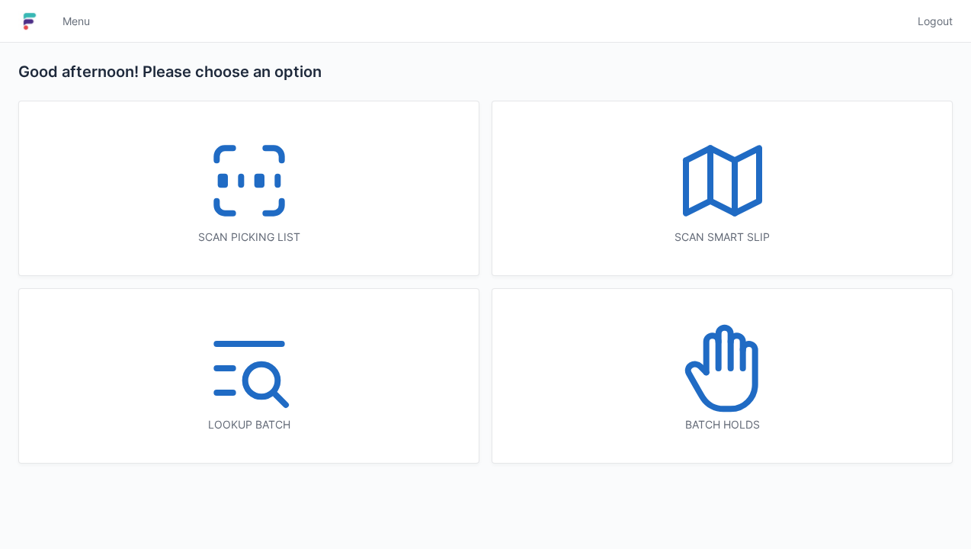
click at [262, 191] on icon at bounding box center [250, 181] width 98 height 98
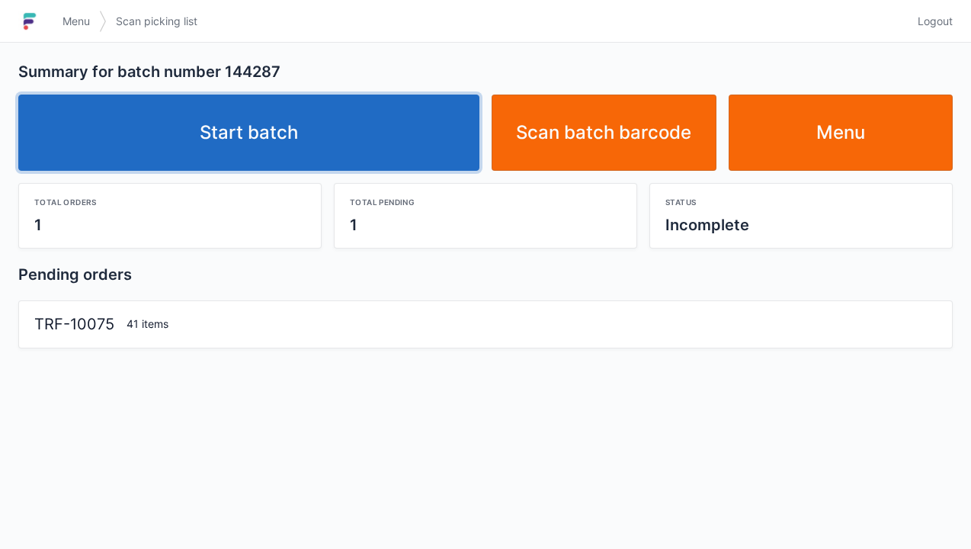
click at [279, 143] on link "Start batch" at bounding box center [248, 133] width 461 height 76
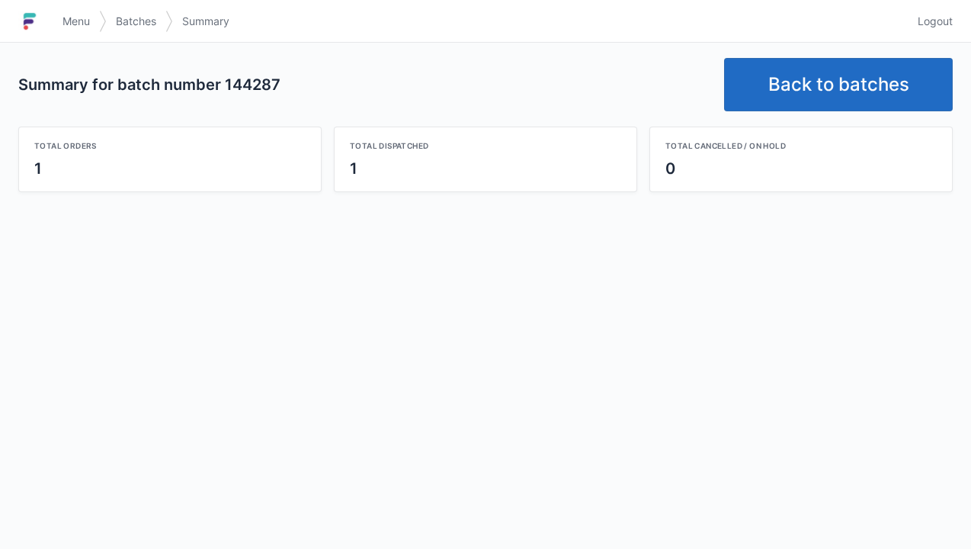
click at [827, 93] on link "Back to batches" at bounding box center [838, 84] width 229 height 53
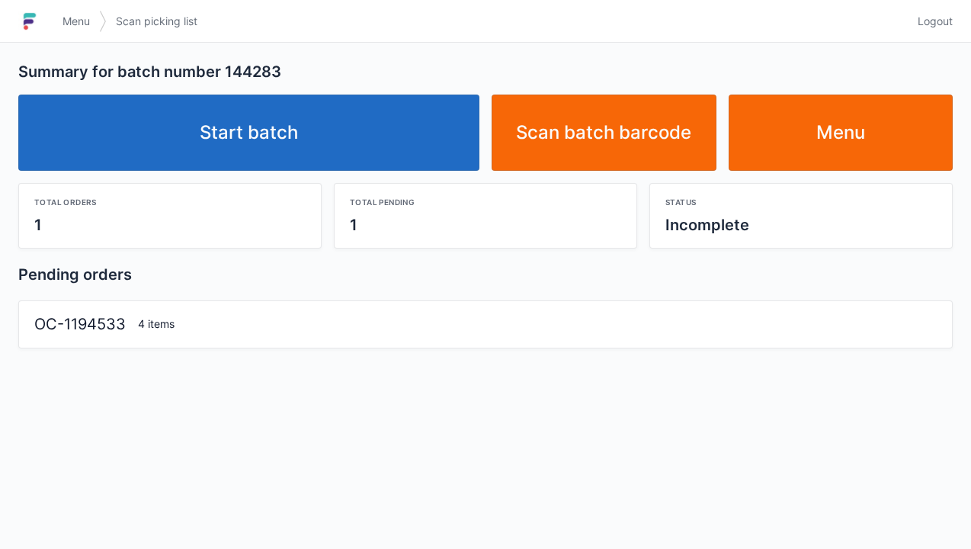
click at [279, 125] on link "Start batch" at bounding box center [248, 133] width 461 height 76
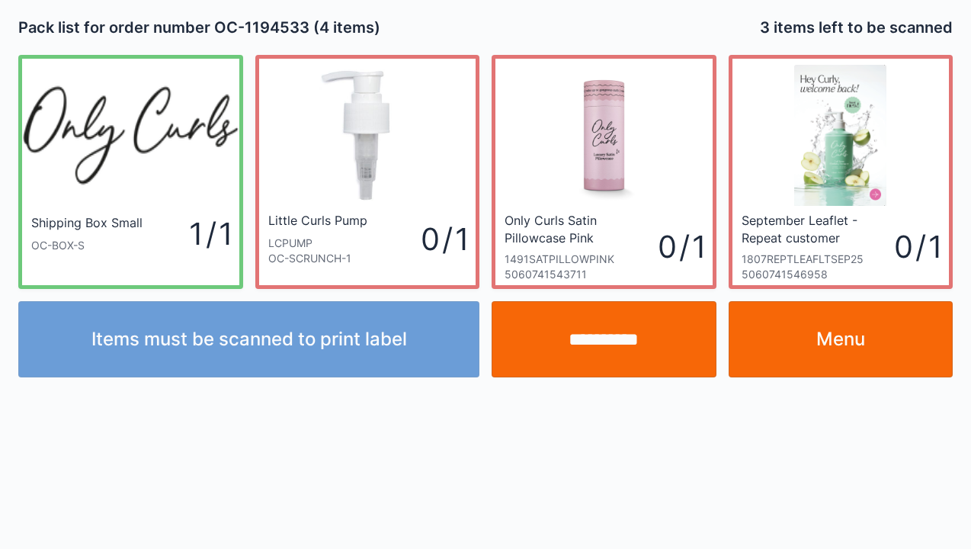
click at [852, 340] on link "Menu" at bounding box center [841, 339] width 225 height 76
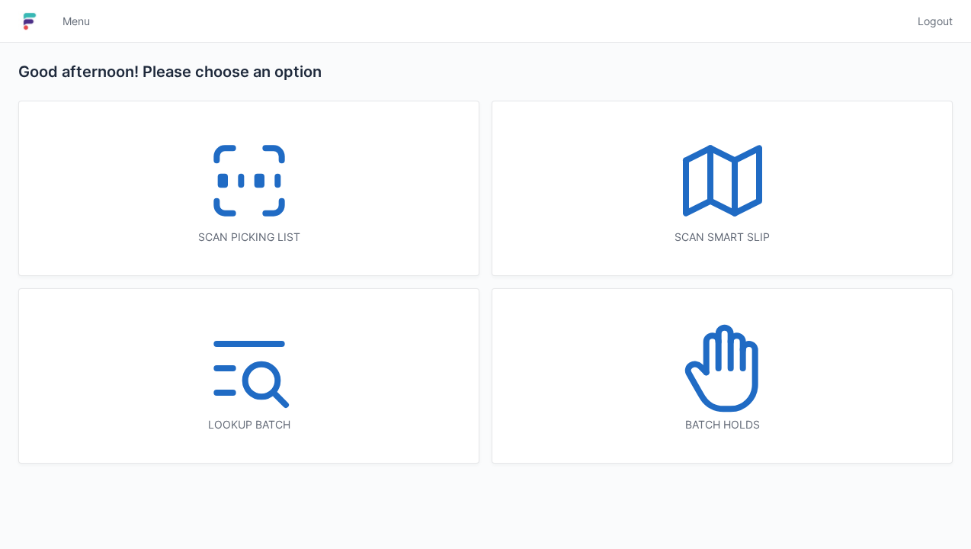
click at [278, 220] on icon at bounding box center [250, 181] width 98 height 98
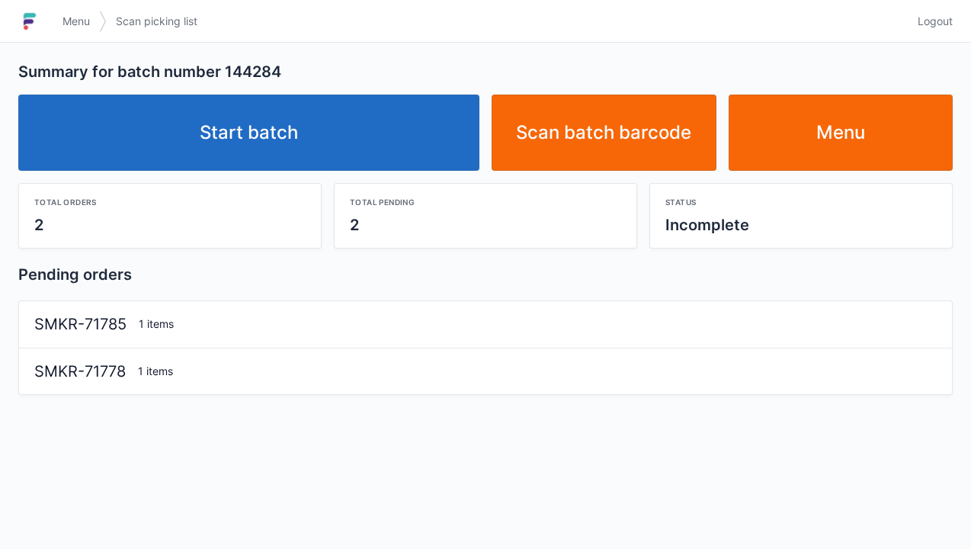
click at [246, 147] on link "Start batch" at bounding box center [248, 133] width 461 height 76
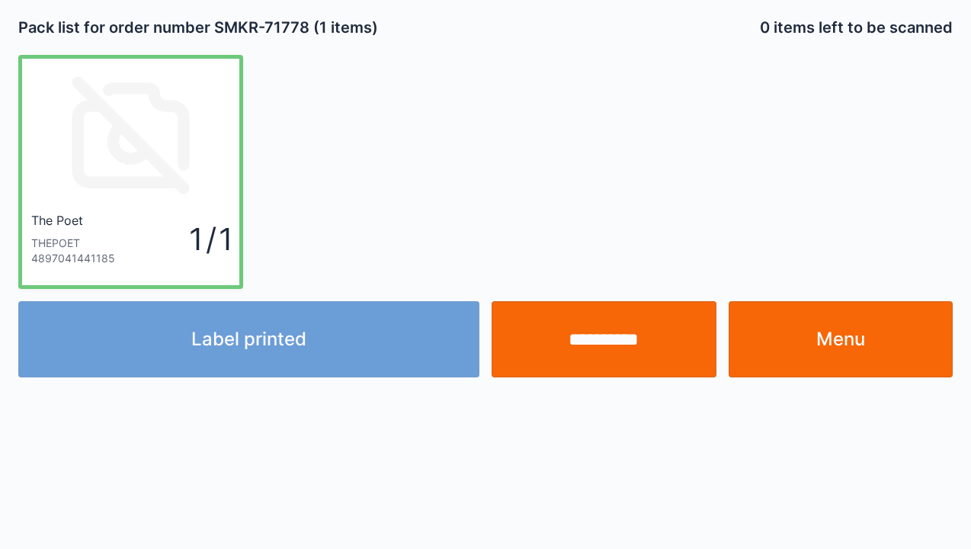
click at [271, 345] on div "Label printed" at bounding box center [249, 339] width 474 height 76
click at [256, 346] on div "Label printed" at bounding box center [249, 339] width 474 height 76
click at [259, 343] on div "Label printed" at bounding box center [249, 339] width 474 height 76
click at [261, 342] on div "Label printed" at bounding box center [249, 339] width 474 height 76
click at [252, 353] on div "Label printed" at bounding box center [249, 339] width 474 height 76
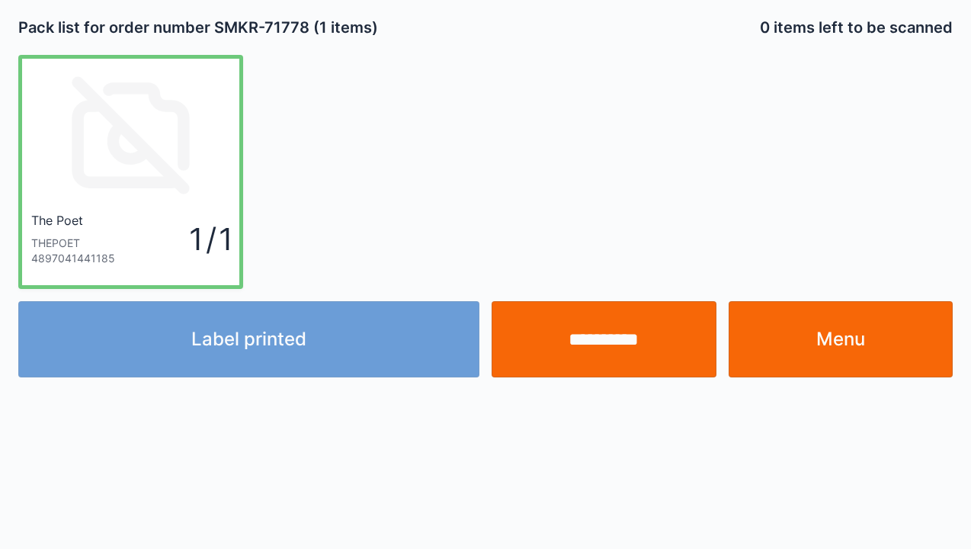
click at [278, 333] on div "Label printed" at bounding box center [249, 339] width 474 height 76
click at [226, 354] on div "Label printed" at bounding box center [249, 339] width 474 height 76
click at [251, 351] on div "Label printed" at bounding box center [249, 339] width 474 height 76
click at [278, 343] on div "Label printed" at bounding box center [249, 339] width 474 height 76
click at [281, 343] on div "Label printed" at bounding box center [249, 339] width 474 height 76
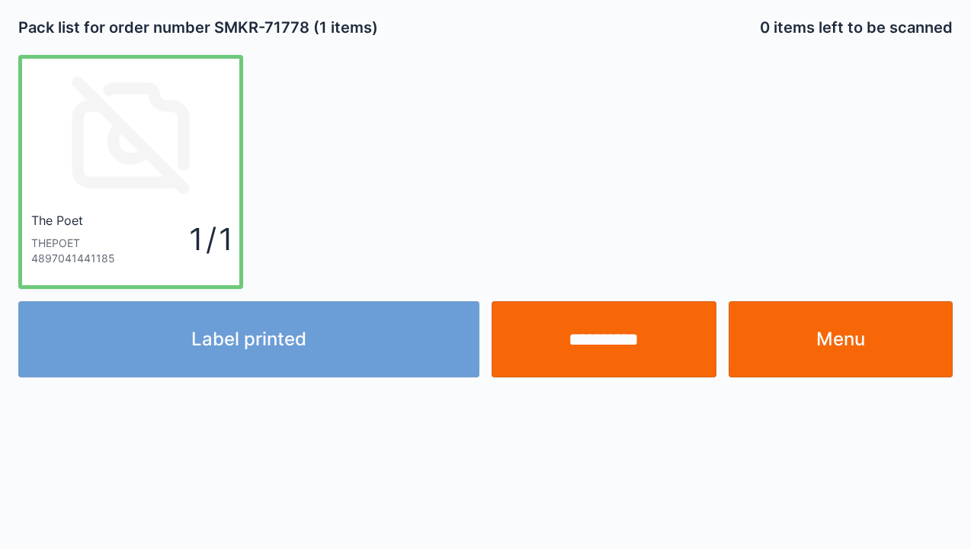
click at [281, 345] on div "Label printed" at bounding box center [249, 339] width 474 height 76
click at [266, 346] on div "Label printed" at bounding box center [249, 339] width 474 height 76
click at [250, 355] on div "Label printed" at bounding box center [249, 339] width 474 height 76
click at [265, 346] on div "Label printed" at bounding box center [249, 339] width 474 height 76
click at [255, 348] on div "Label printed" at bounding box center [249, 339] width 474 height 76
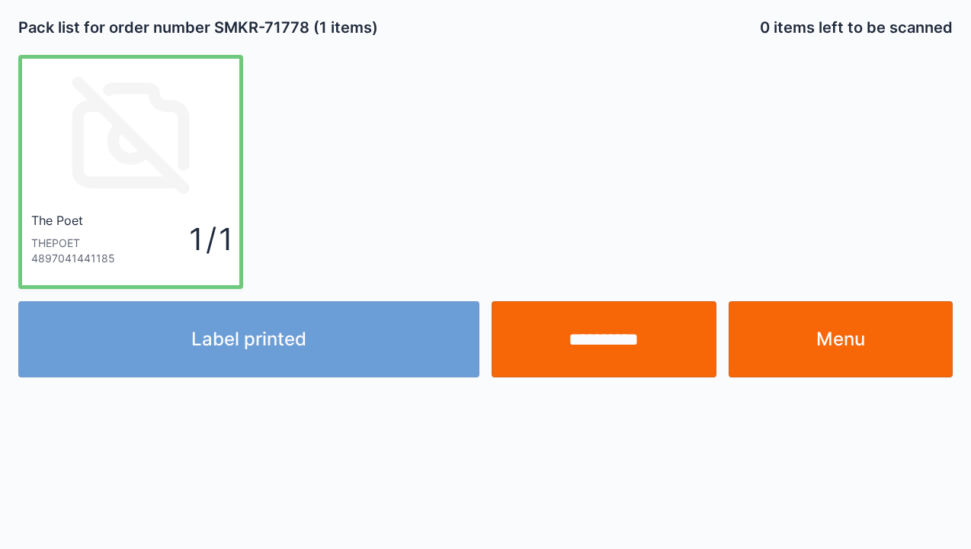
click at [258, 345] on div "Label printed" at bounding box center [249, 339] width 474 height 76
click at [252, 342] on div "Label printed" at bounding box center [249, 339] width 474 height 76
click at [242, 345] on div "Label printed" at bounding box center [249, 339] width 474 height 76
click at [275, 365] on div "Label printed" at bounding box center [249, 339] width 474 height 76
click at [256, 383] on div "**********" at bounding box center [485, 196] width 971 height 393
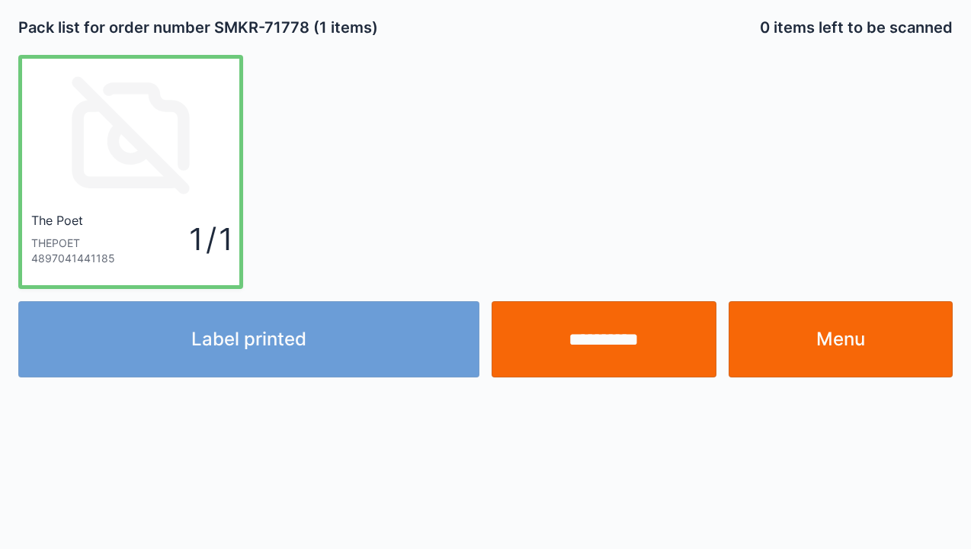
click at [253, 383] on div "**********" at bounding box center [485, 196] width 971 height 393
click at [872, 367] on link "Menu" at bounding box center [841, 339] width 225 height 76
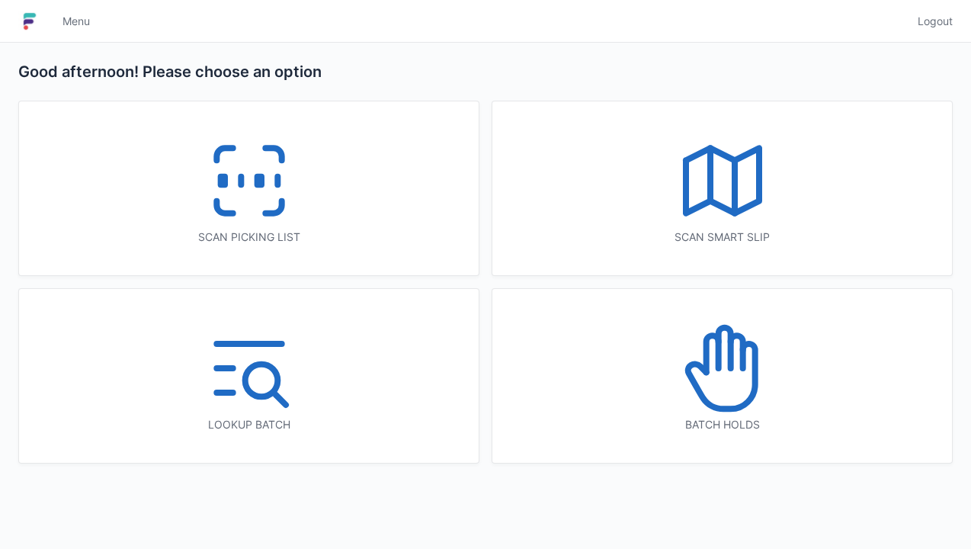
click at [73, 24] on span "Menu" at bounding box center [76, 21] width 27 height 15
click at [75, 32] on link "Menu" at bounding box center [76, 21] width 46 height 27
click at [538, 102] on div "Scan smart slip" at bounding box center [723, 188] width 460 height 174
click at [233, 206] on icon at bounding box center [250, 181] width 98 height 98
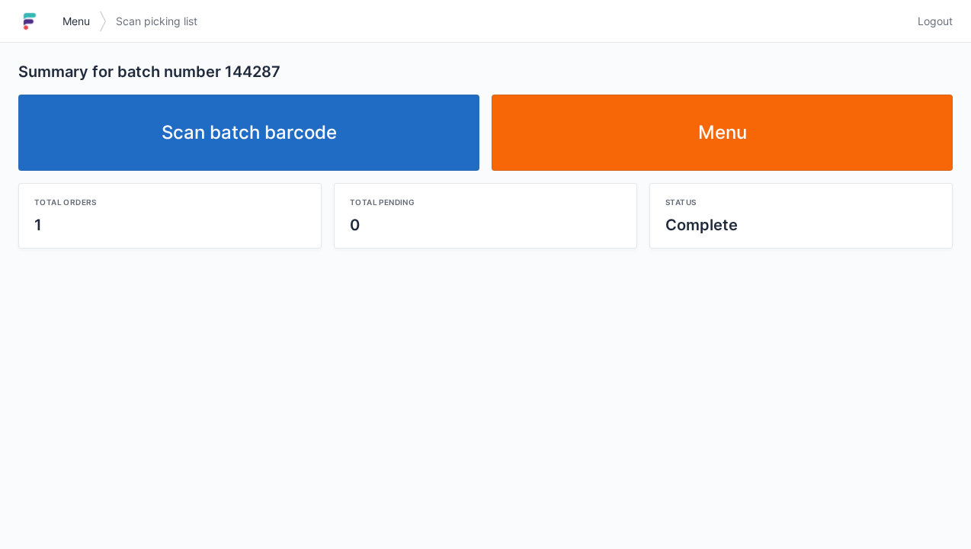
click at [72, 33] on link "Menu" at bounding box center [76, 21] width 46 height 27
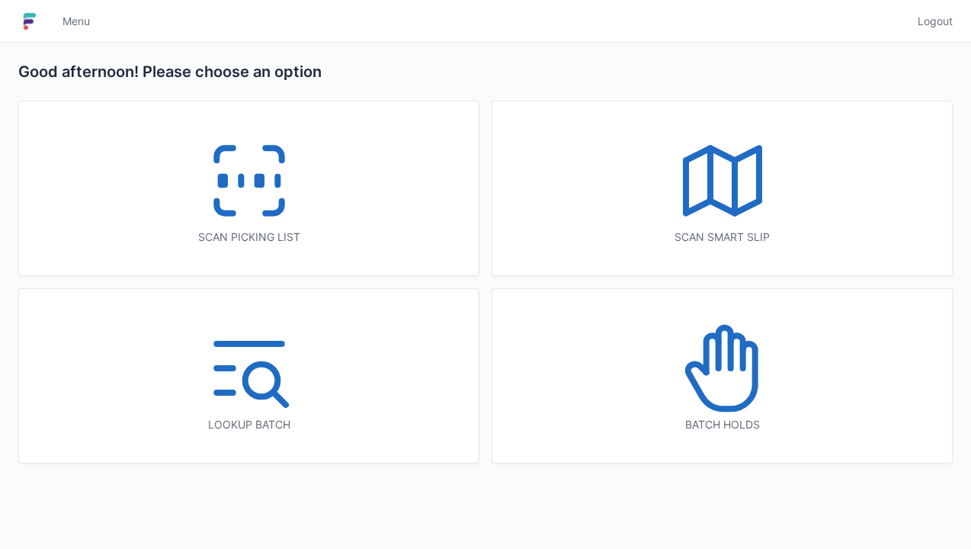
click at [249, 192] on icon at bounding box center [250, 181] width 98 height 98
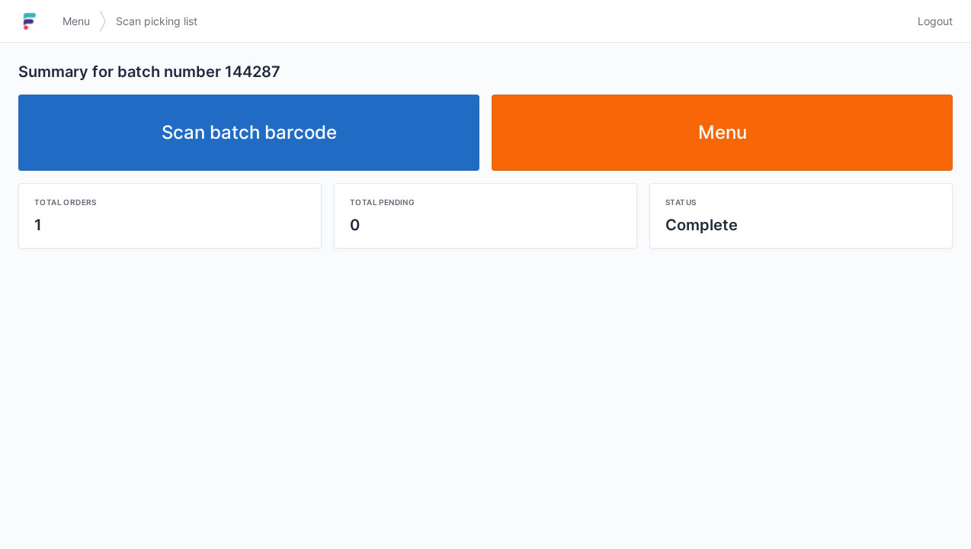
click at [282, 146] on link "Scan batch barcode" at bounding box center [248, 133] width 461 height 76
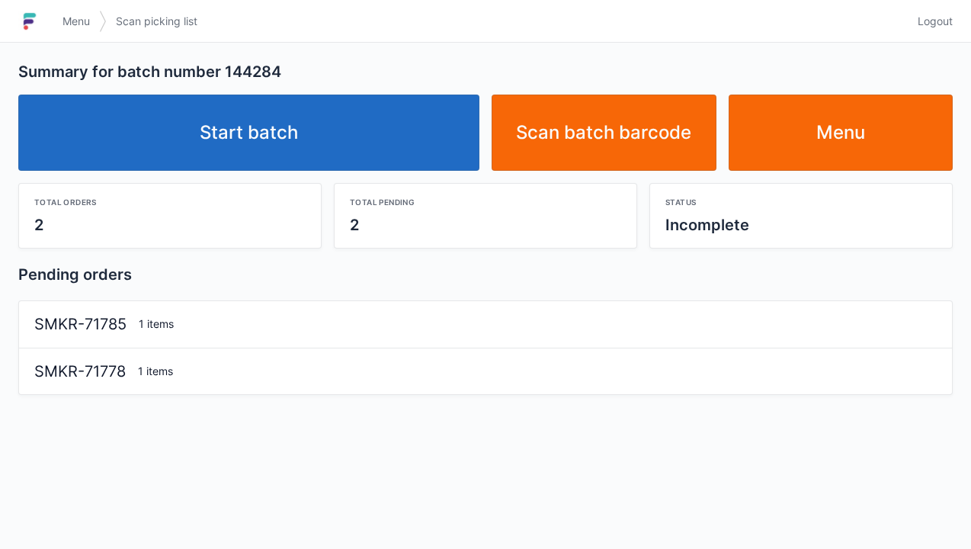
click at [281, 141] on link "Start batch" at bounding box center [248, 133] width 461 height 76
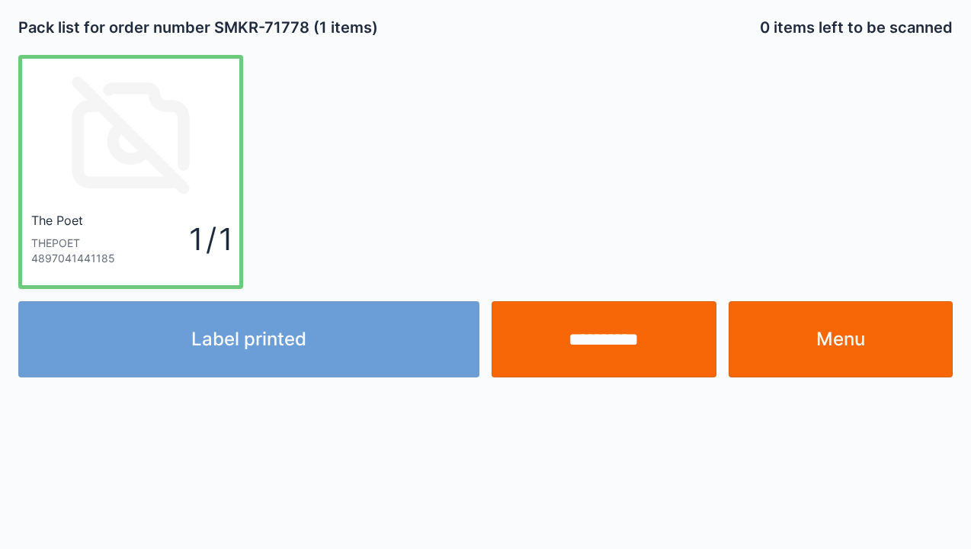
click at [263, 354] on div "Label printed" at bounding box center [249, 339] width 474 height 76
click at [297, 348] on div "Label printed" at bounding box center [249, 339] width 474 height 76
click at [310, 358] on div "Label printed" at bounding box center [249, 339] width 474 height 76
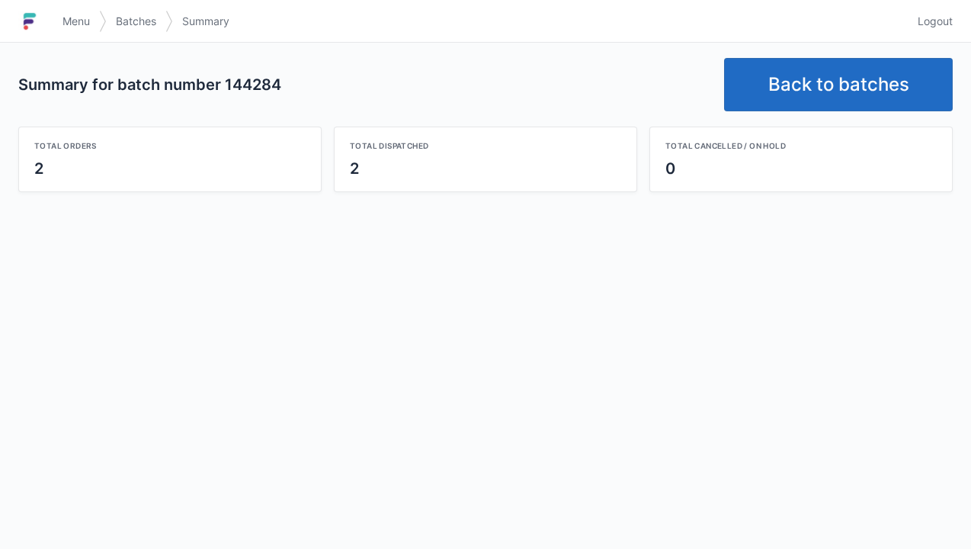
click at [817, 95] on link "Back to batches" at bounding box center [838, 84] width 229 height 53
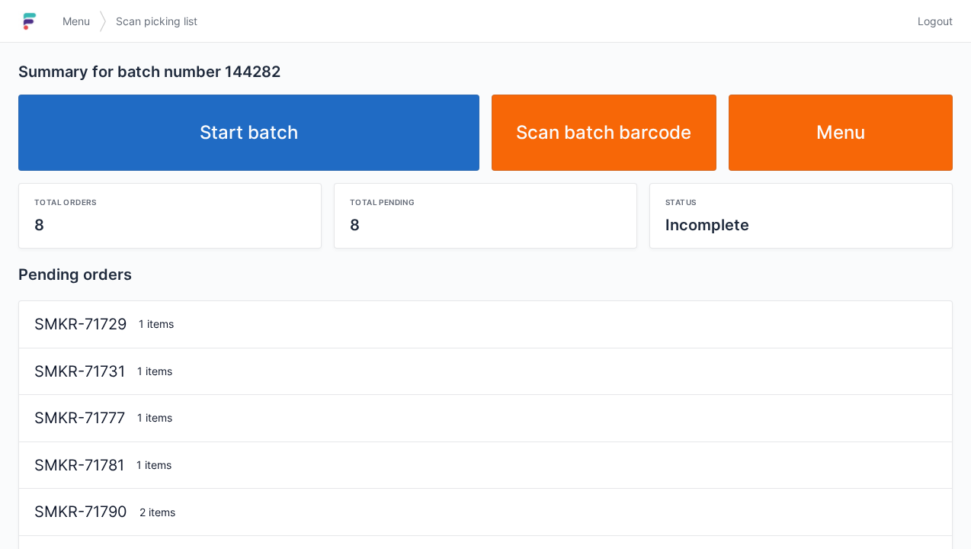
click at [333, 146] on link "Start batch" at bounding box center [248, 133] width 461 height 76
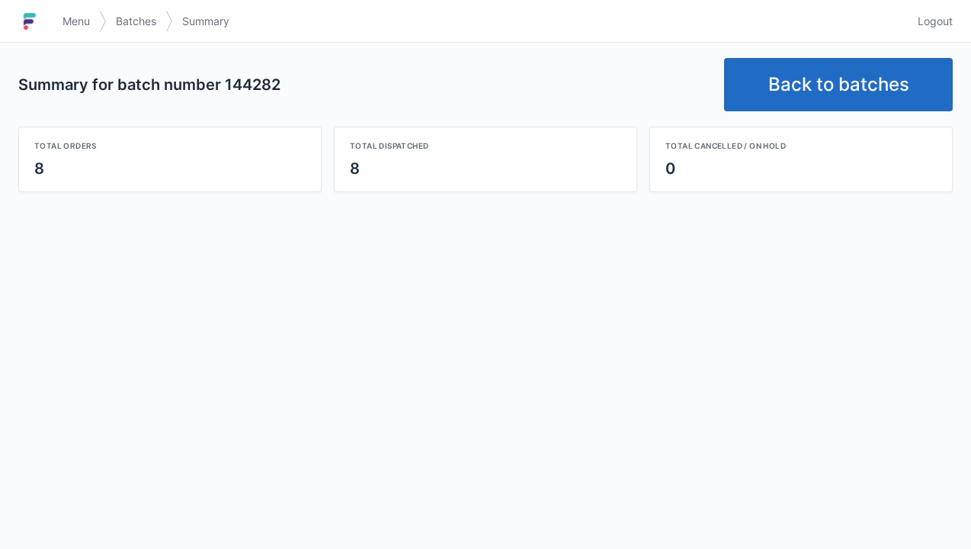
click at [830, 95] on link "Back to batches" at bounding box center [838, 84] width 229 height 53
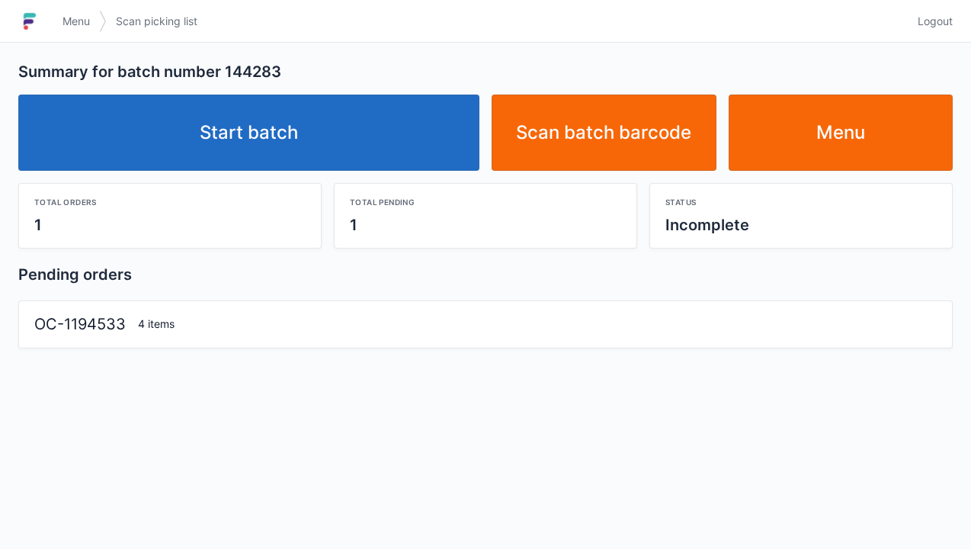
click at [293, 136] on link "Start batch" at bounding box center [248, 133] width 461 height 76
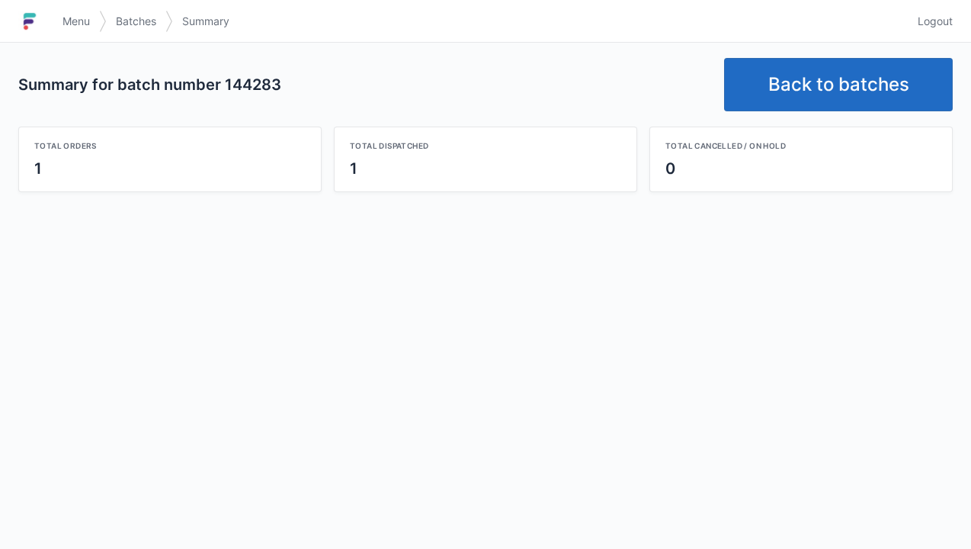
click at [811, 87] on link "Back to batches" at bounding box center [838, 84] width 229 height 53
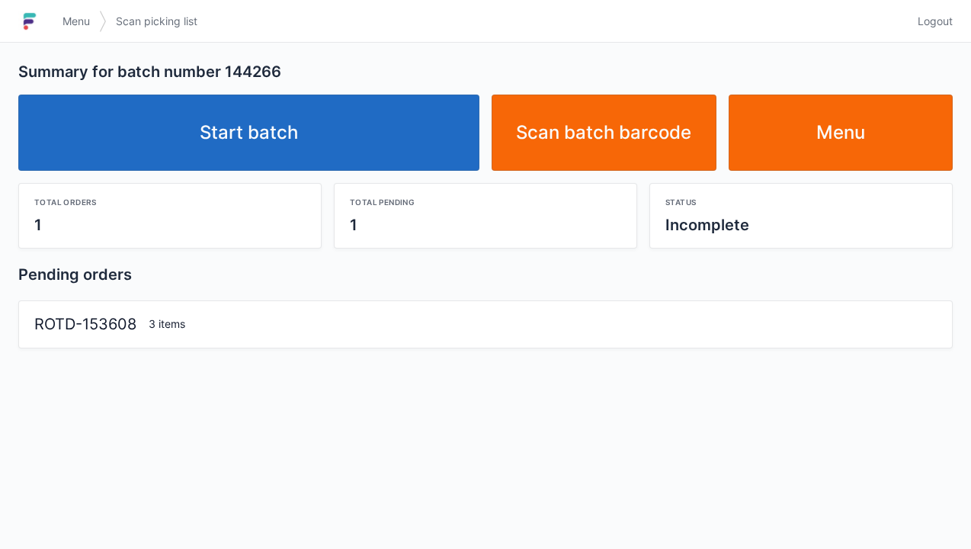
click at [255, 141] on link "Start batch" at bounding box center [248, 133] width 461 height 76
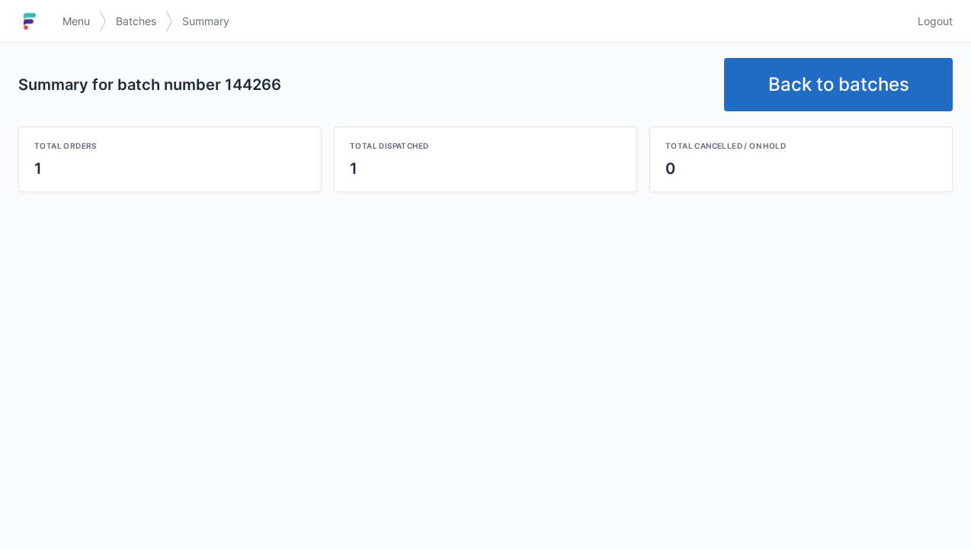
click at [852, 99] on link "Back to batches" at bounding box center [838, 84] width 229 height 53
